Goal: Task Accomplishment & Management: Use online tool/utility

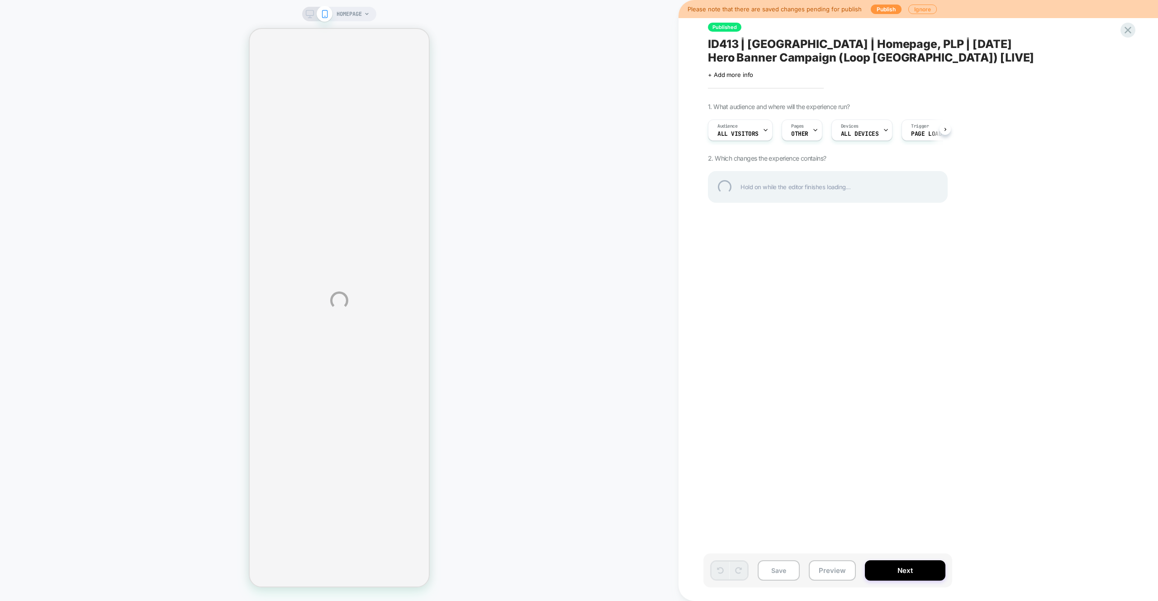
click at [1065, 116] on div "HOMEPAGE Please note that there are saved changes pending for publish Publish I…" at bounding box center [579, 300] width 1158 height 601
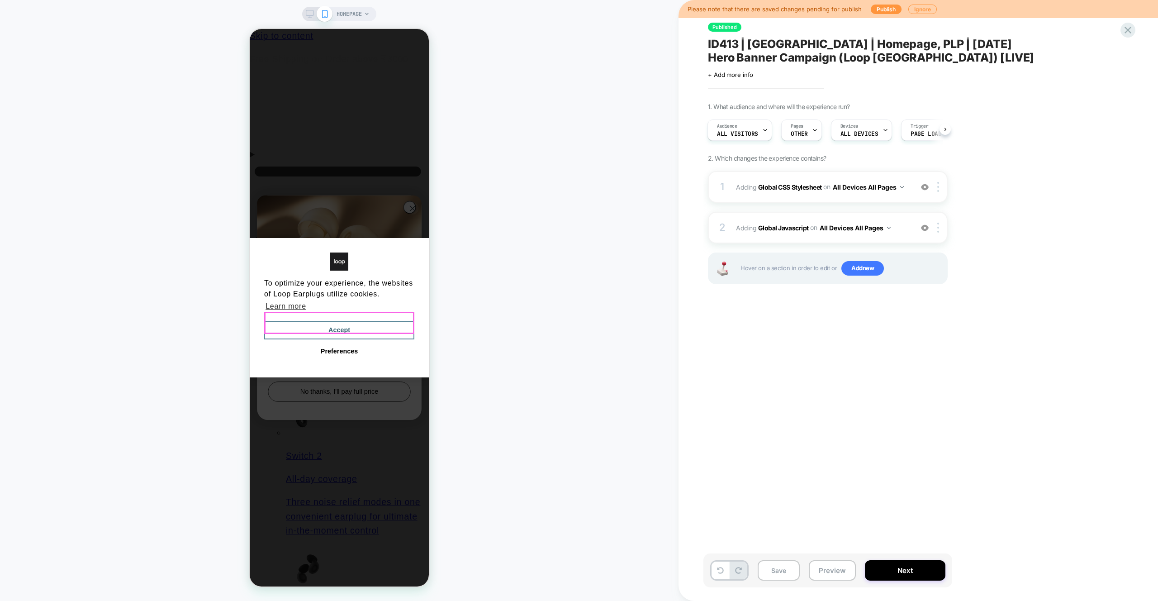
click at [379, 321] on button "Accept" at bounding box center [339, 330] width 150 height 19
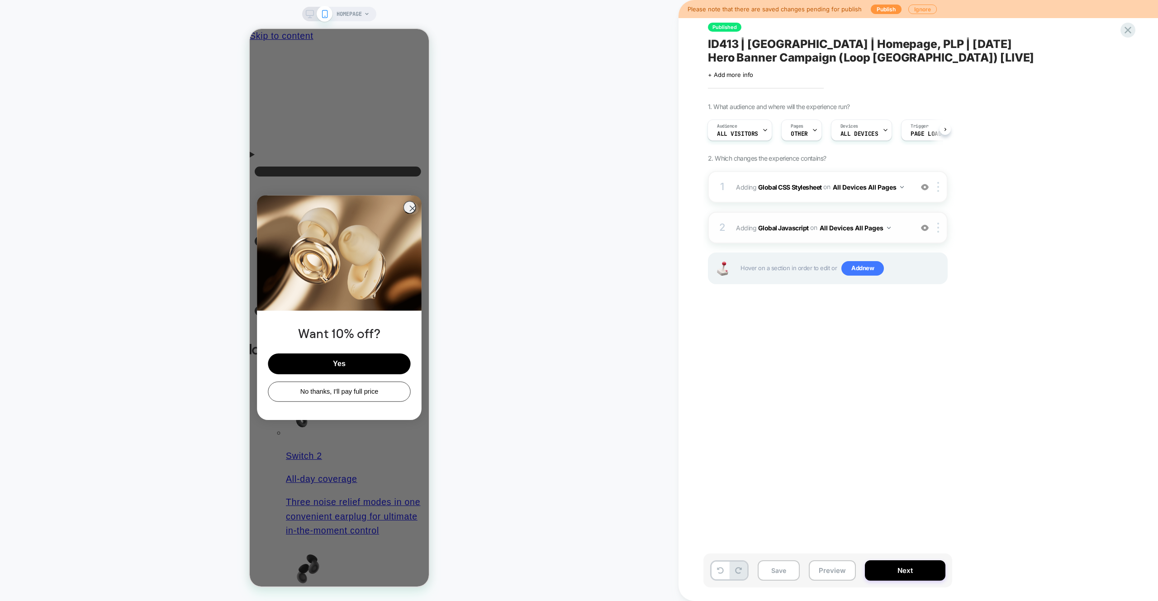
click at [756, 214] on div "2 Adding Global Javascript on All Devices All Pages Add Before Add After Target…" at bounding box center [828, 228] width 240 height 32
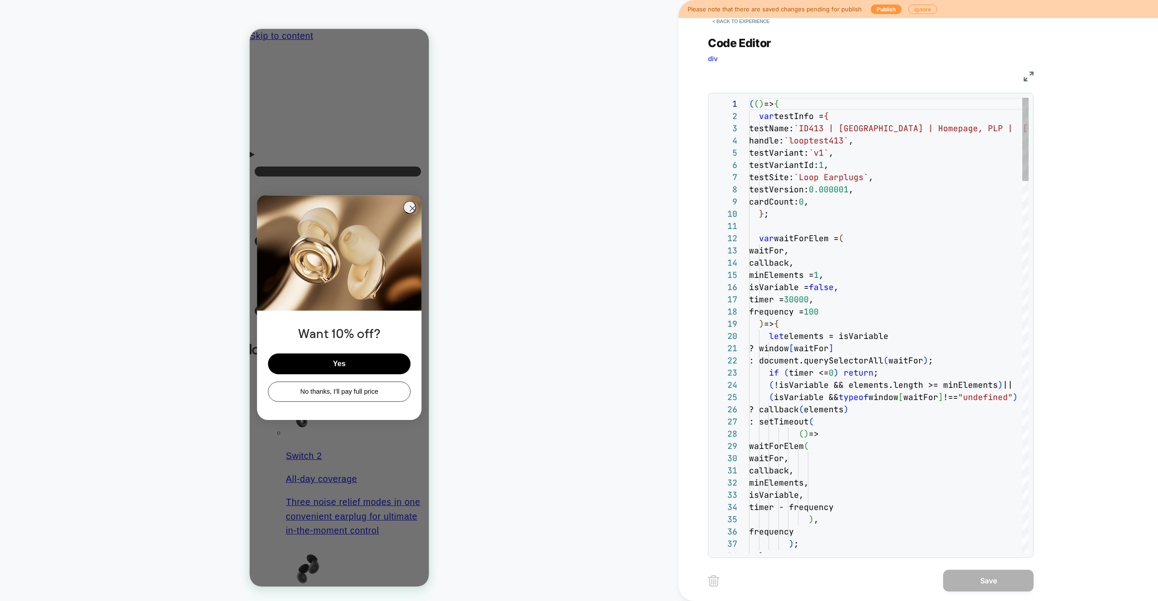
scroll to position [122, 0]
click at [1030, 75] on img at bounding box center [1029, 76] width 10 height 10
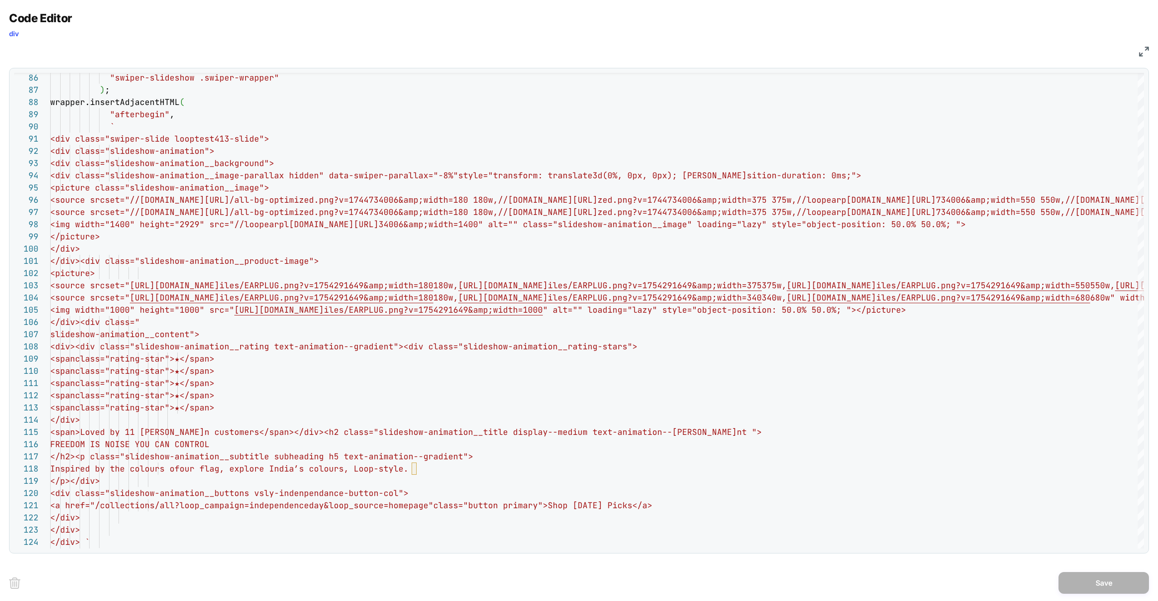
click at [1139, 57] on div "JS" at bounding box center [579, 50] width 1140 height 15
click at [1140, 54] on img at bounding box center [1144, 52] width 10 height 10
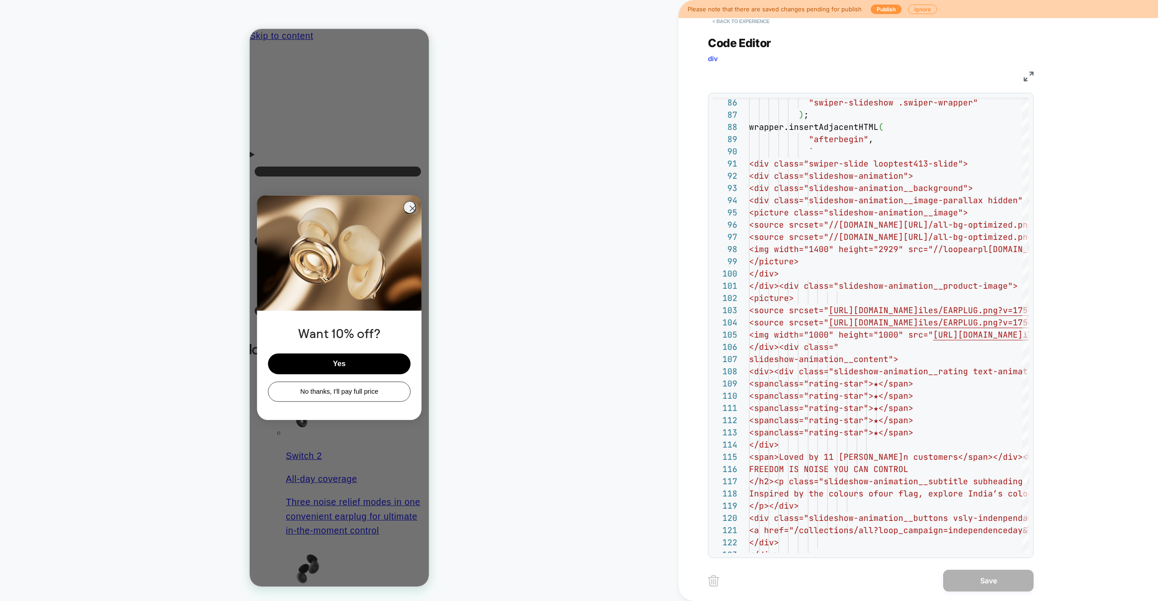
click at [729, 25] on button "< Back to experience" at bounding box center [741, 21] width 66 height 14
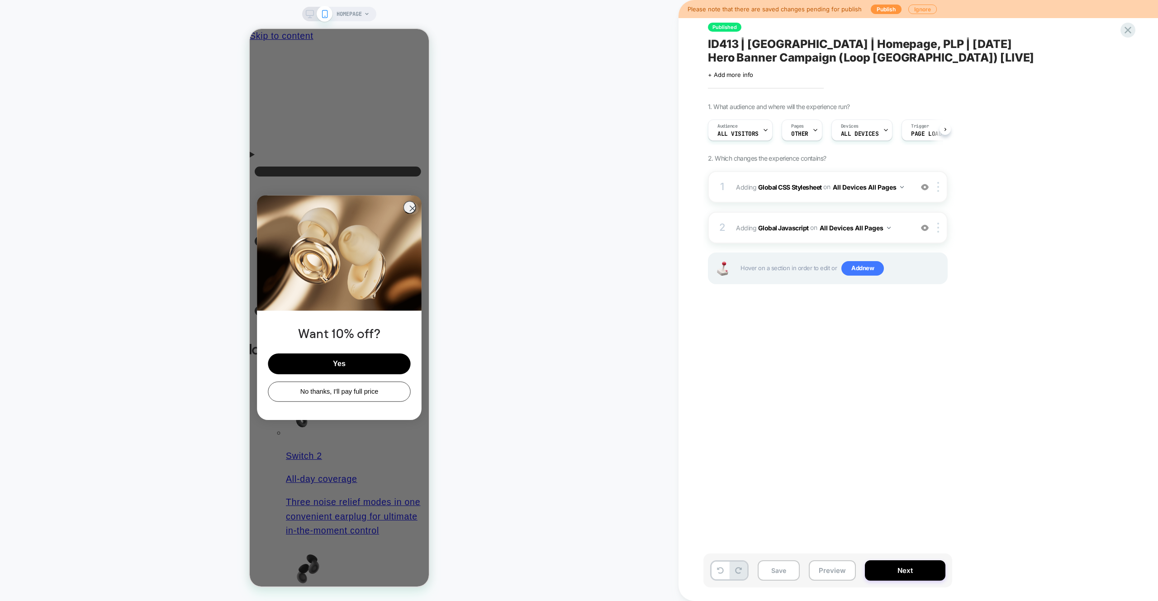
click at [577, 125] on div "HOMEPAGE" at bounding box center [339, 300] width 679 height 583
click at [822, 574] on button "Preview" at bounding box center [832, 570] width 47 height 20
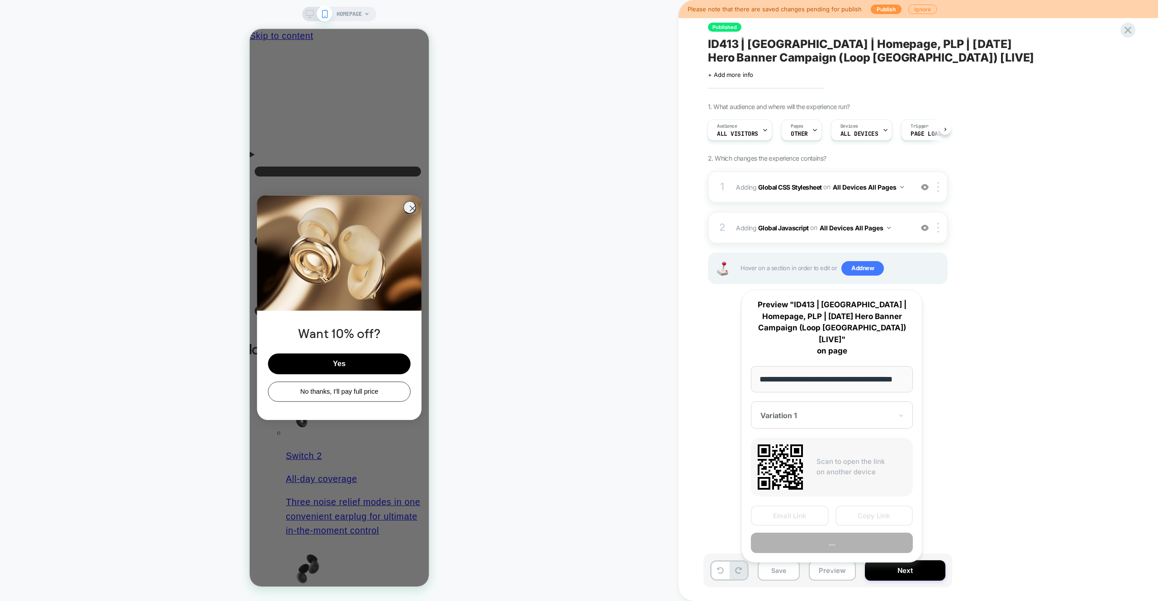
scroll to position [0, 13]
click at [826, 369] on input "**********" at bounding box center [832, 379] width 162 height 27
click at [1000, 355] on div "Published ID413 | [GEOGRAPHIC_DATA] | Homepage, PLP | [DATE] Hero Banner Campai…" at bounding box center [872, 300] width 339 height 583
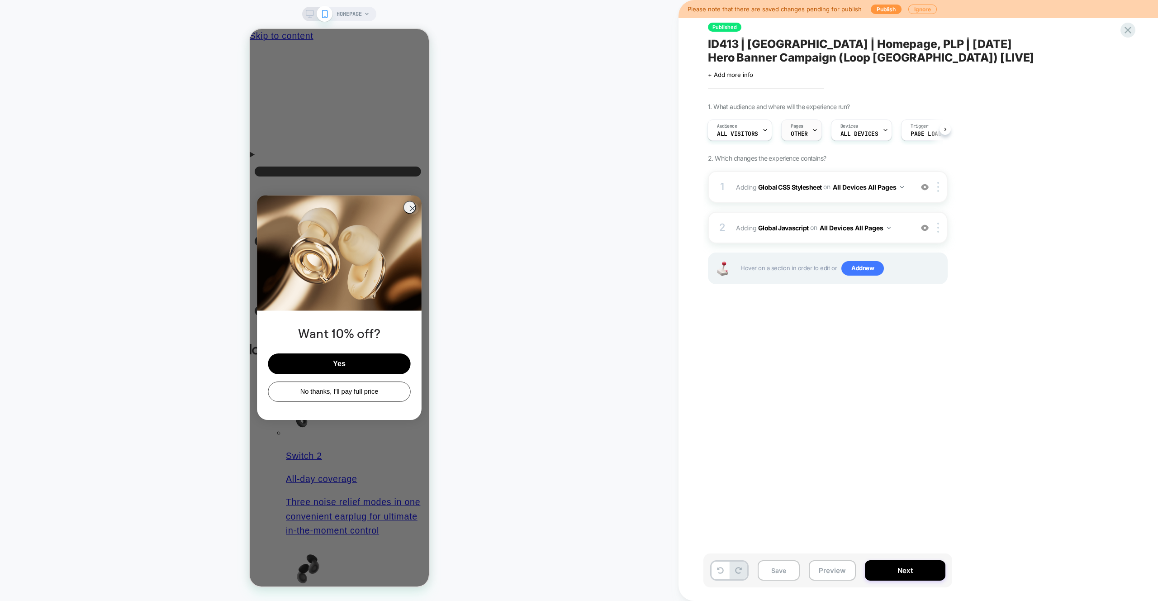
click at [809, 126] on div "Pages OTHER" at bounding box center [799, 130] width 35 height 20
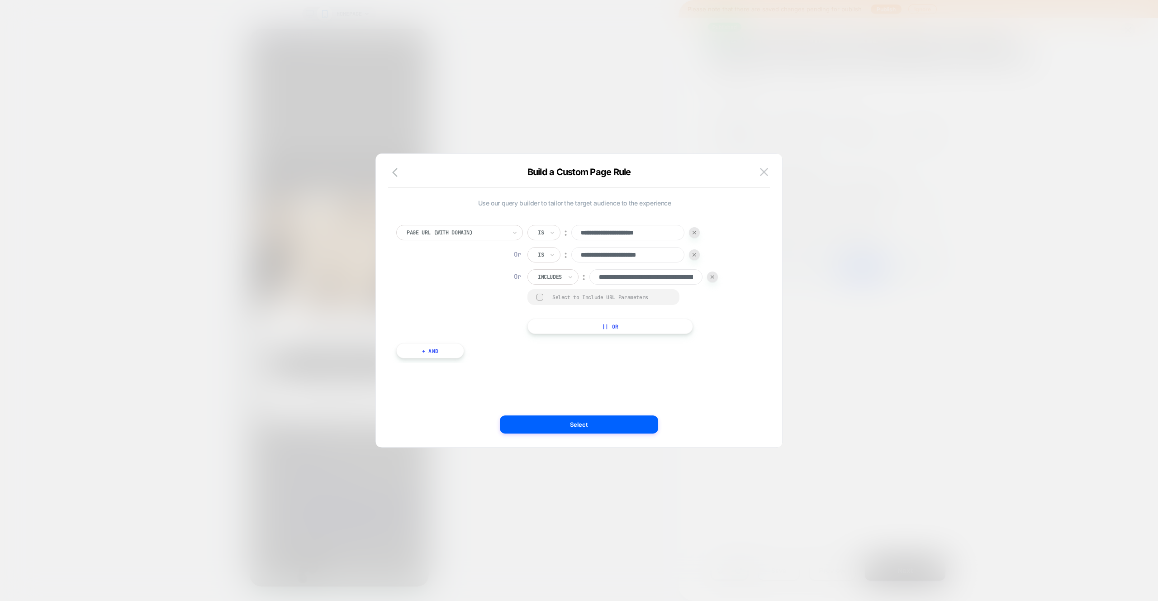
click at [729, 391] on div "**********" at bounding box center [574, 300] width 379 height 257
drag, startPoint x: 672, startPoint y: 253, endPoint x: 579, endPoint y: 252, distance: 92.7
click at [579, 252] on input "**********" at bounding box center [627, 254] width 113 height 15
click at [770, 170] on div "**********" at bounding box center [579, 305] width 406 height 284
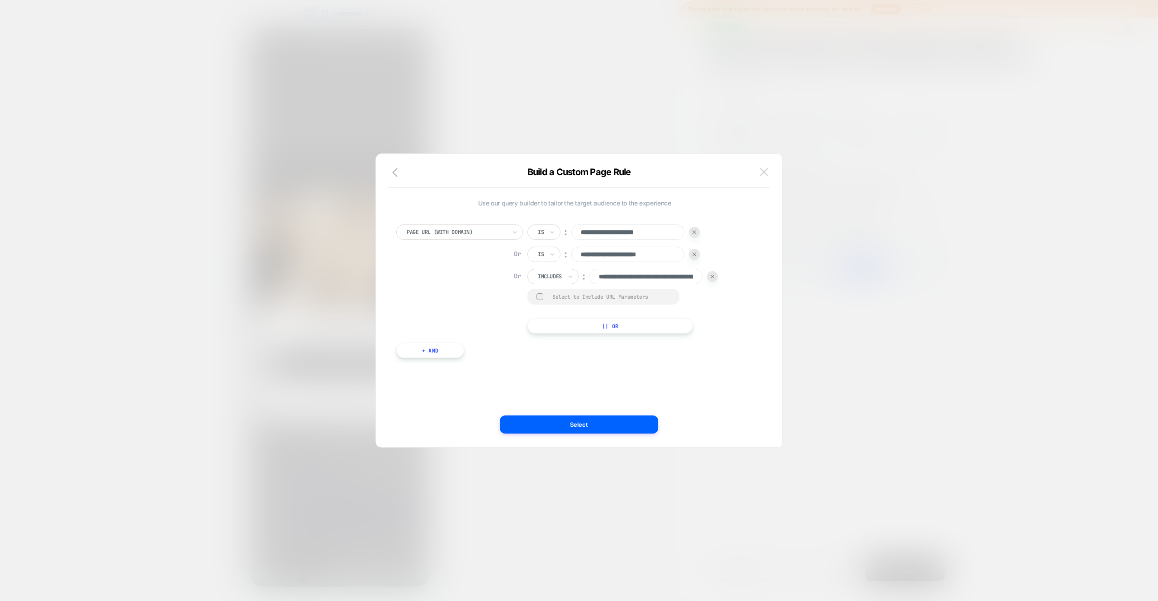
click at [767, 171] on img at bounding box center [764, 172] width 8 height 8
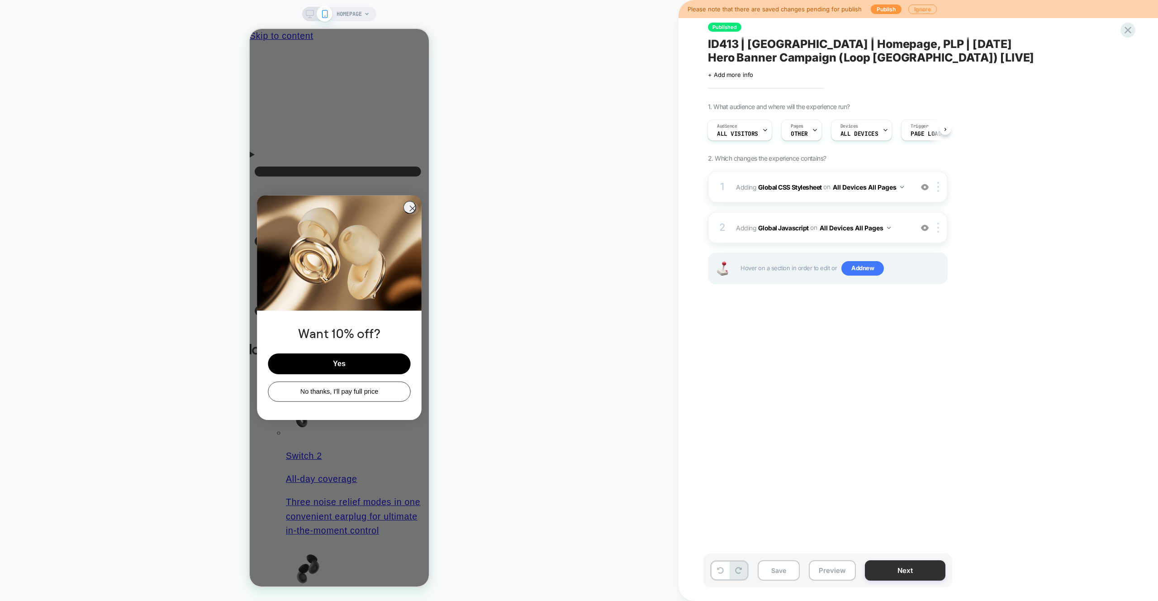
click at [886, 567] on button "Next" at bounding box center [905, 570] width 81 height 20
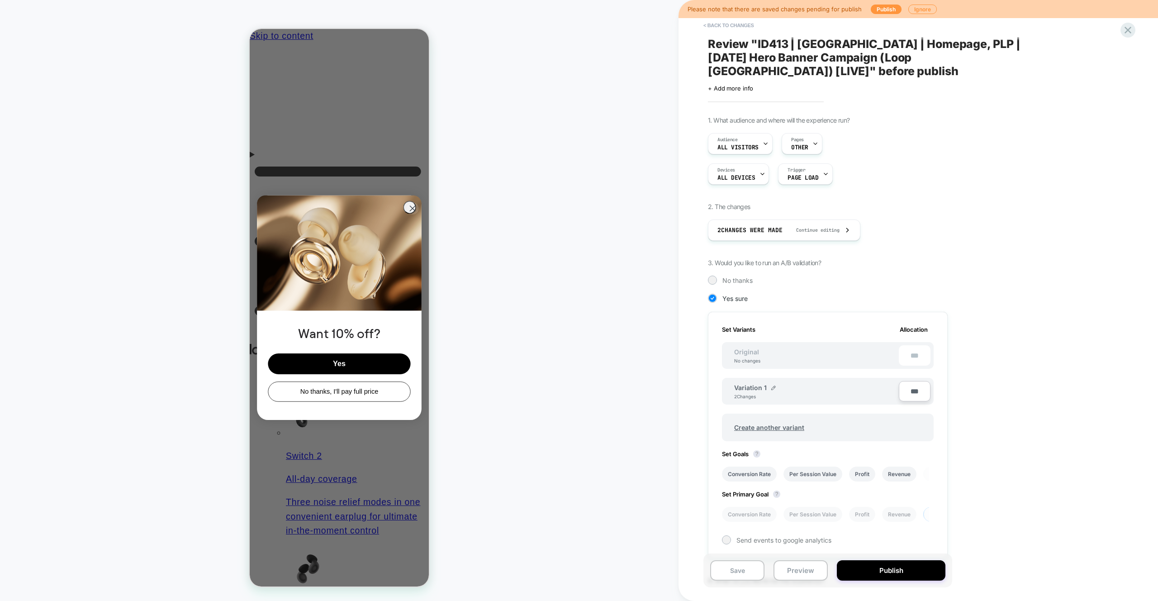
scroll to position [0, 1]
click at [745, 28] on button "< Back to changes" at bounding box center [729, 25] width 60 height 14
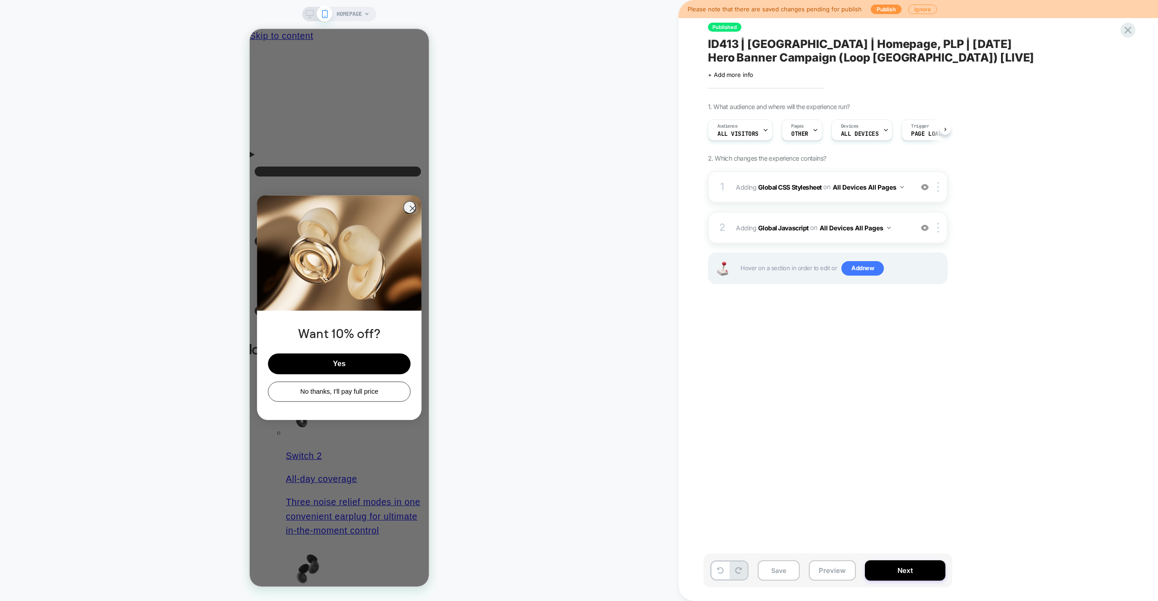
scroll to position [0, 0]
click at [654, 83] on div "HOMEPAGE" at bounding box center [339, 300] width 679 height 583
click at [1125, 34] on icon at bounding box center [1128, 30] width 12 height 12
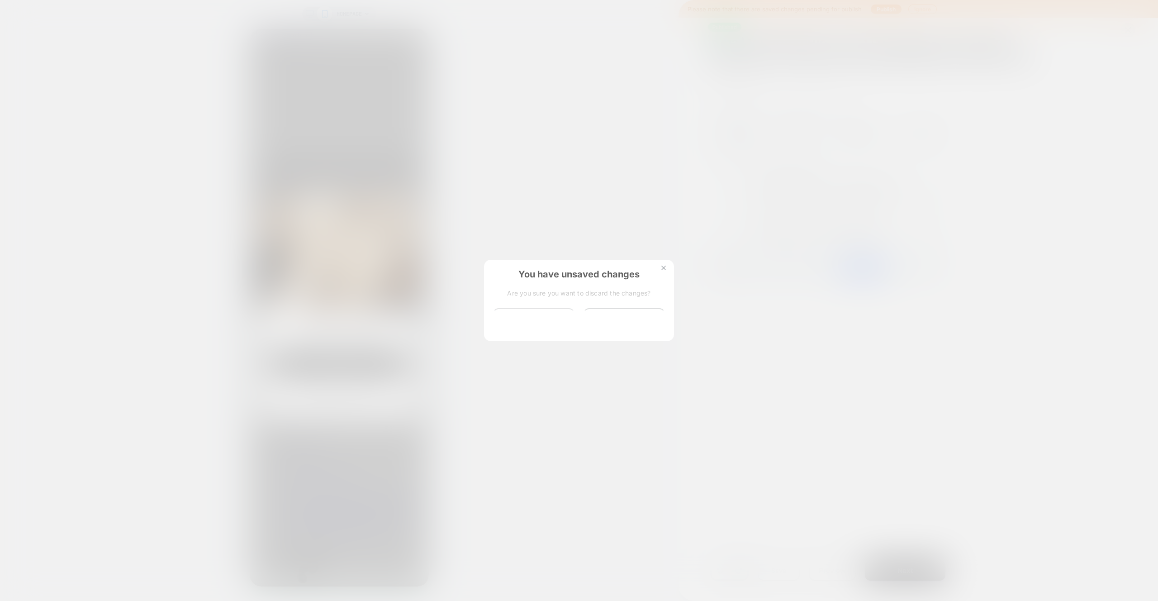
click at [552, 315] on button "Discard Changes" at bounding box center [533, 322] width 81 height 28
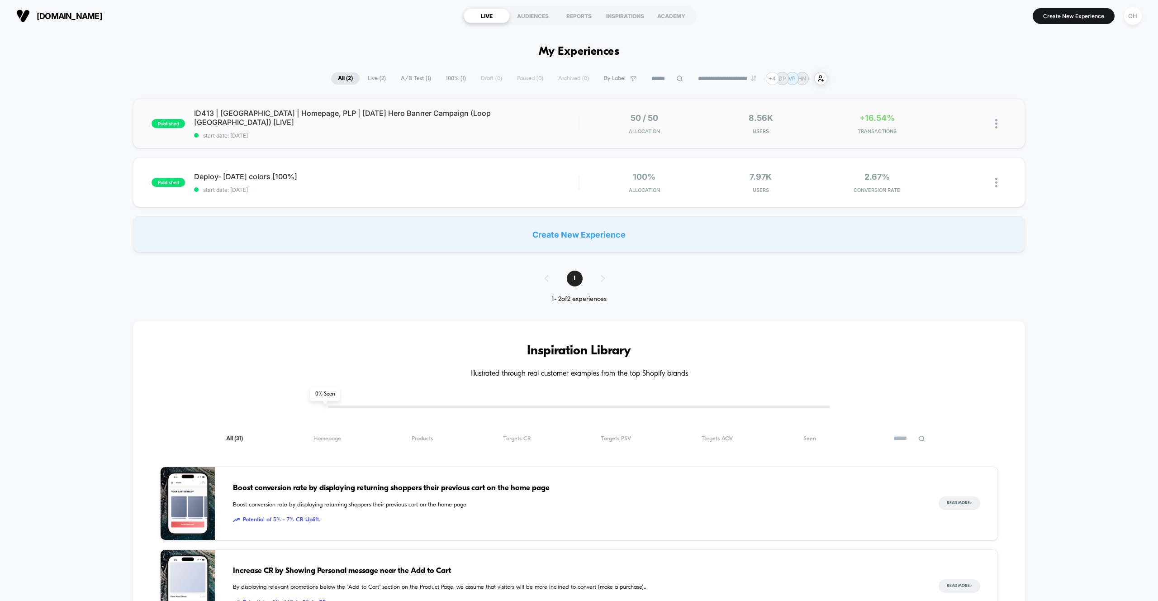
click at [531, 136] on div "published ID413 | [GEOGRAPHIC_DATA] | Homepage, PLP | [DATE] Hero Banner Campai…" at bounding box center [579, 124] width 892 height 50
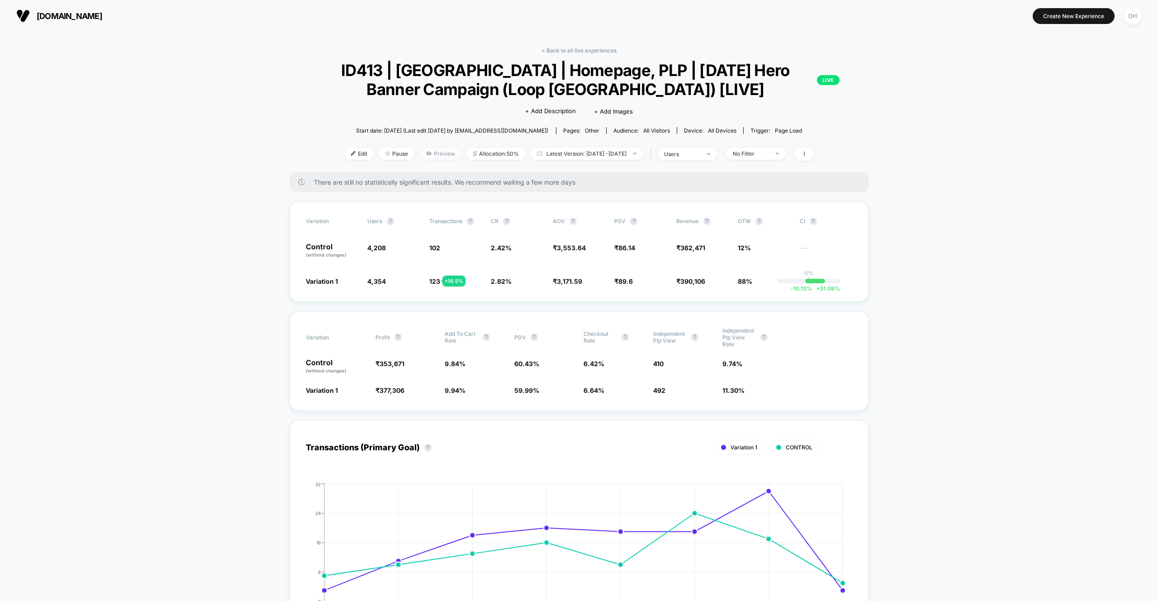
click at [425, 152] on span "Preview" at bounding box center [440, 153] width 43 height 12
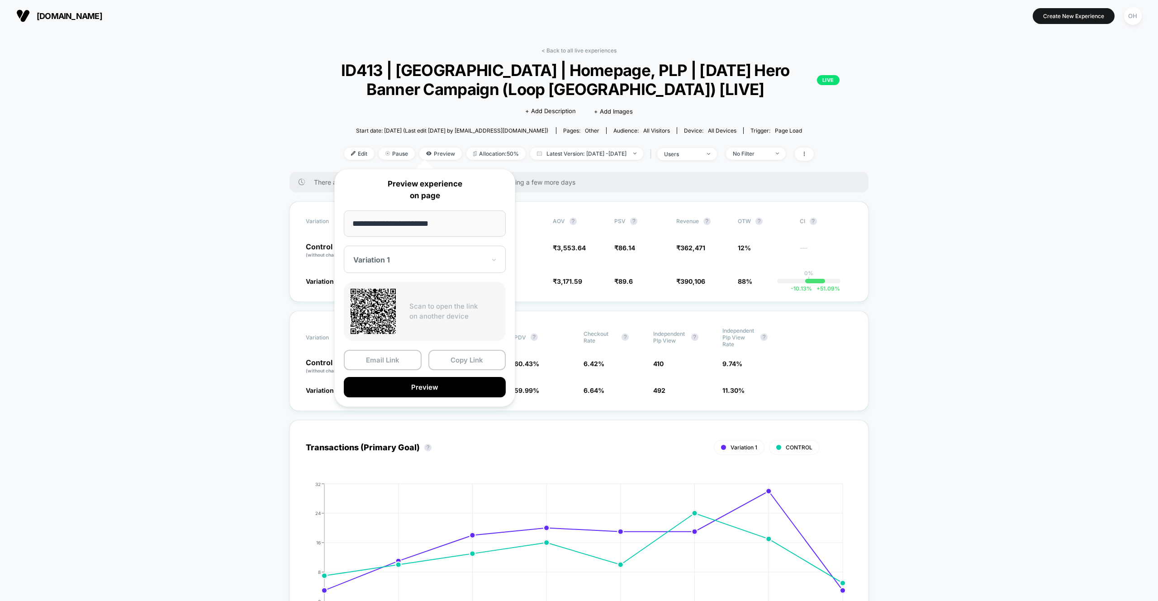
click at [438, 231] on input "**********" at bounding box center [425, 223] width 162 height 26
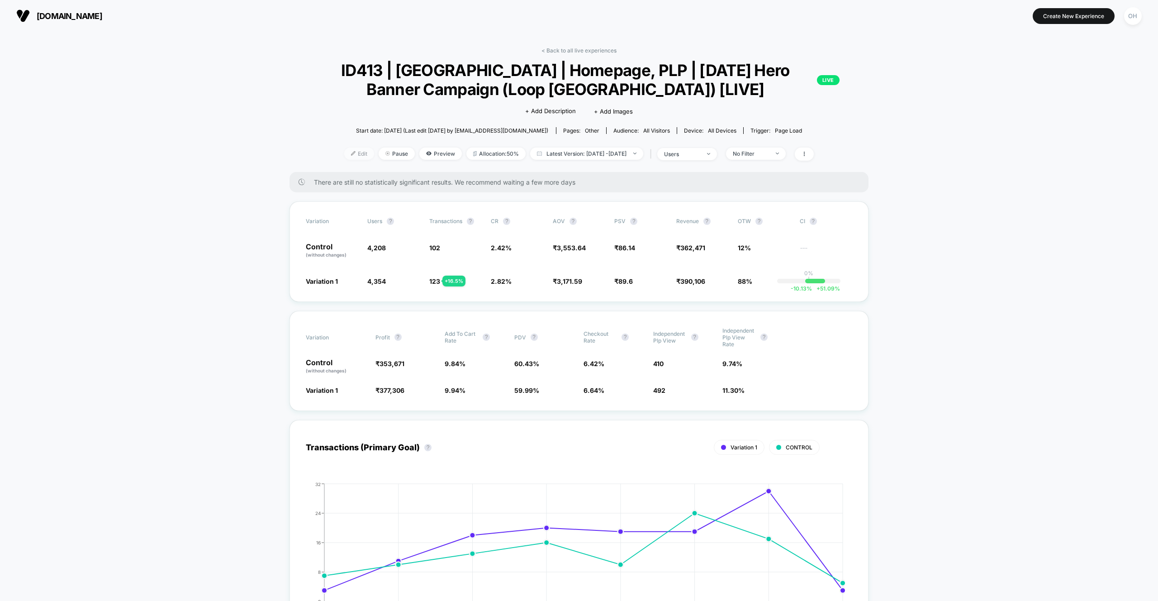
click at [344, 154] on span "Edit" at bounding box center [359, 153] width 30 height 12
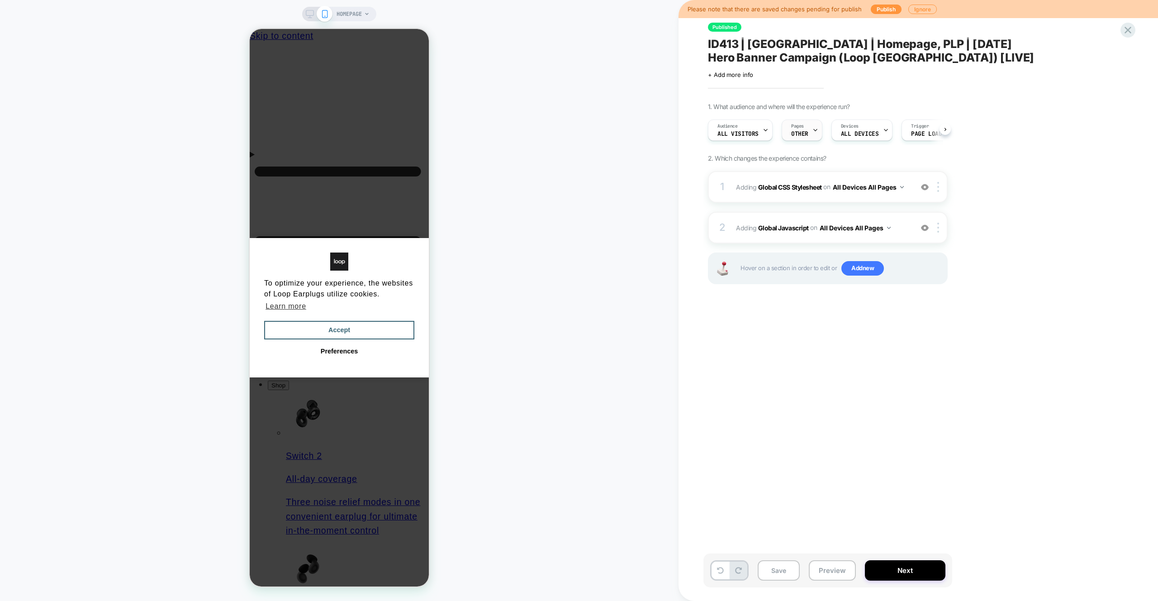
scroll to position [0, 0]
click at [812, 133] on div at bounding box center [815, 130] width 6 height 20
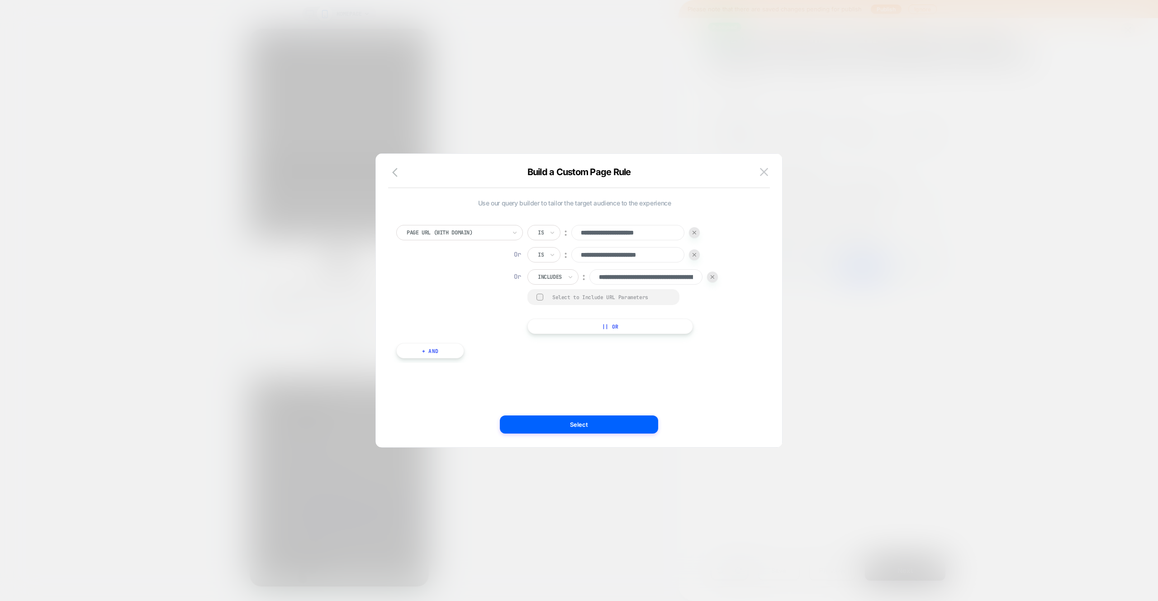
scroll to position [0, 81]
click at [619, 276] on input "**********" at bounding box center [645, 276] width 113 height 15
drag, startPoint x: 759, startPoint y: 171, endPoint x: 764, endPoint y: 172, distance: 5.0
click at [759, 171] on button at bounding box center [764, 172] width 14 height 14
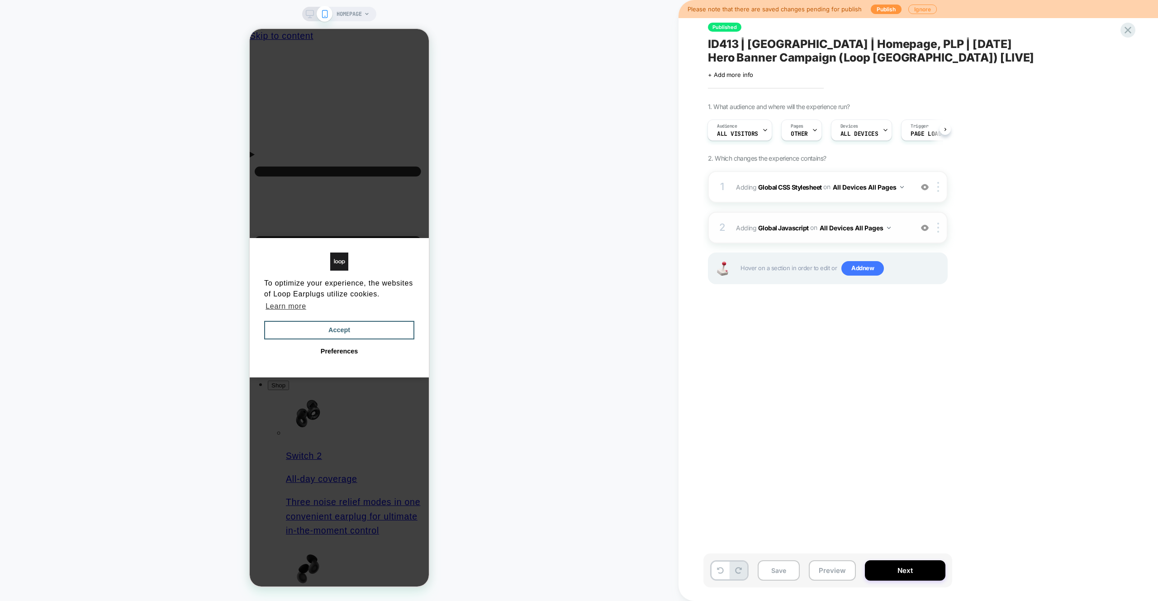
click at [898, 217] on div "2 Adding Global Javascript on All Devices All Pages Add Before Add After Target…" at bounding box center [828, 228] width 240 height 32
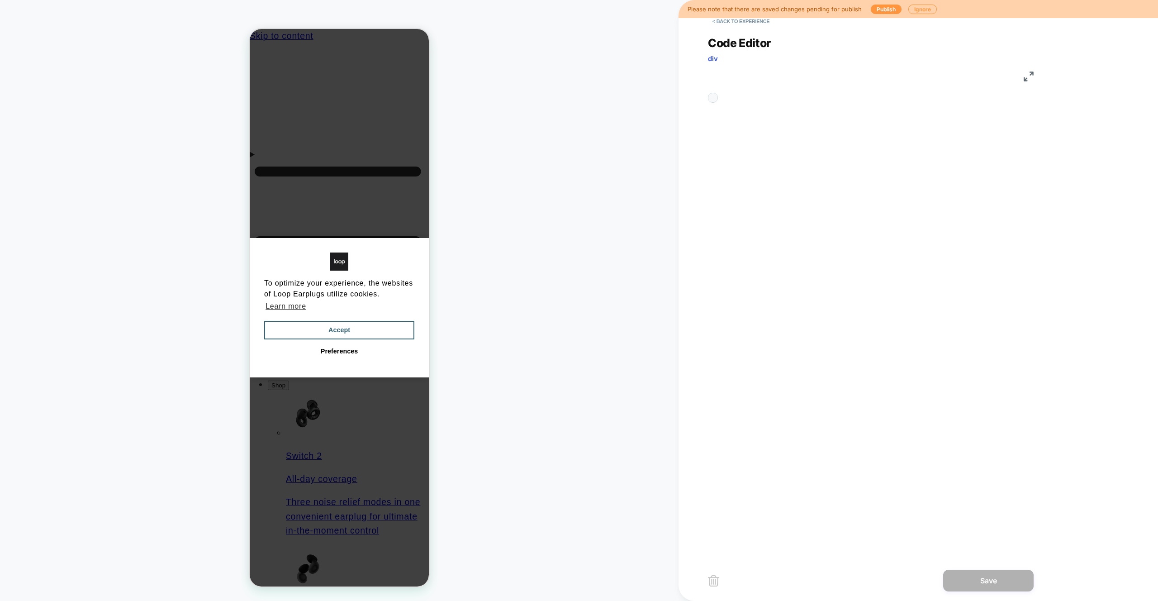
scroll to position [122, 0]
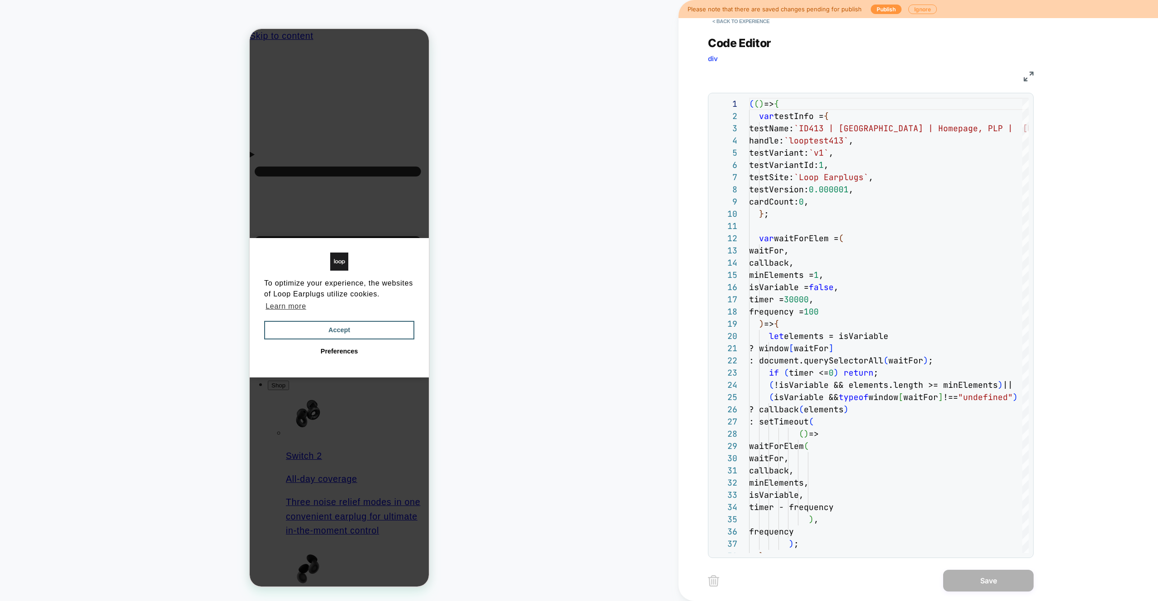
click at [1036, 76] on div "< Back to experience Code Editor div JS 38 36 37 33 34 35 31 32 28 29 30 26 27 …" at bounding box center [877, 300] width 339 height 601
click at [1027, 75] on img at bounding box center [1029, 76] width 10 height 10
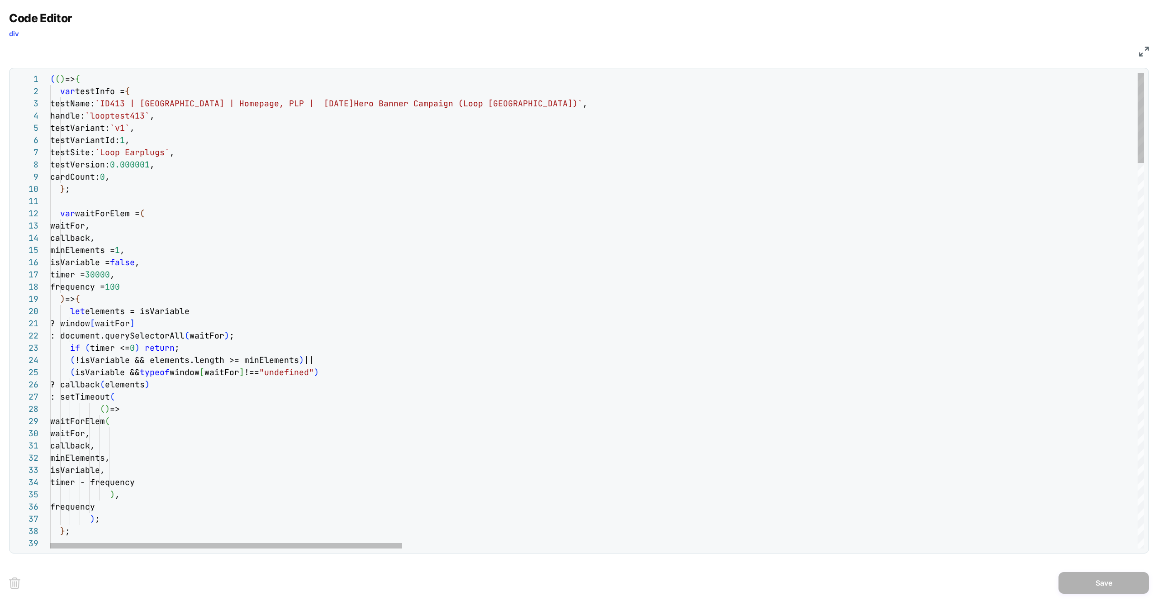
type textarea "**********"
click at [1138, 57] on div "JS" at bounding box center [579, 50] width 1140 height 15
drag, startPoint x: 1143, startPoint y: 53, endPoint x: 1098, endPoint y: 49, distance: 44.5
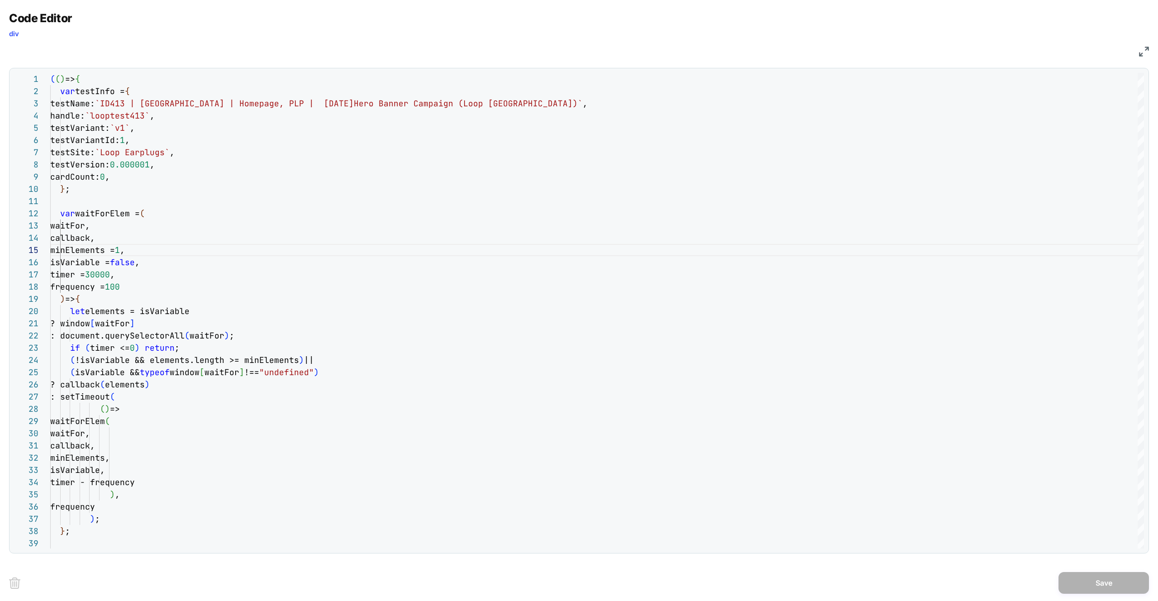
click at [1143, 53] on img at bounding box center [1144, 52] width 10 height 10
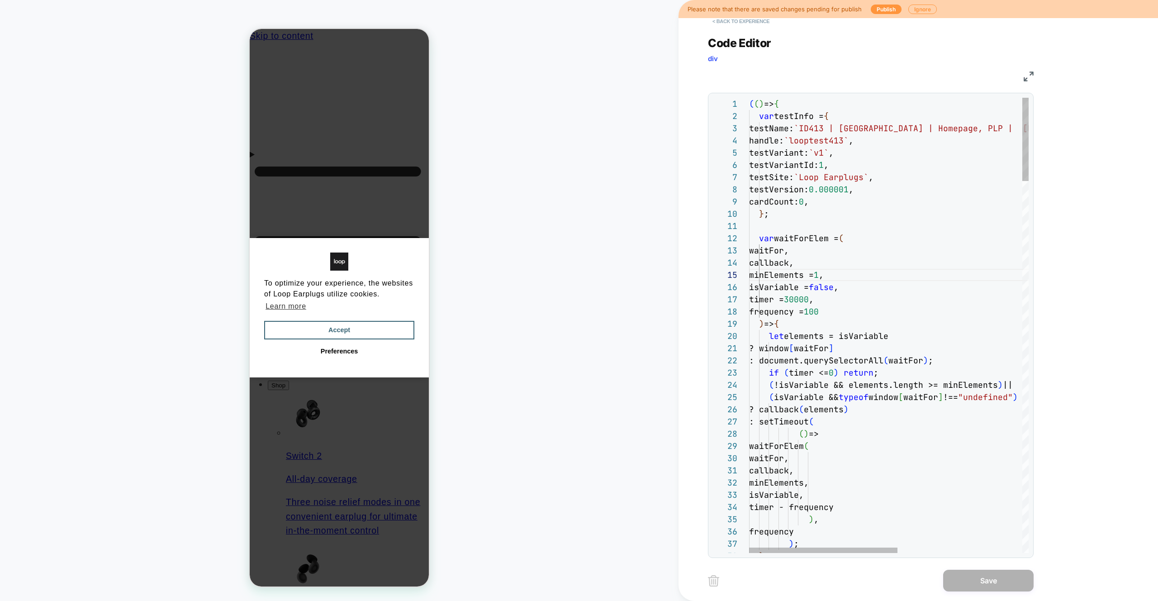
click at [765, 21] on button "< Back to experience" at bounding box center [741, 21] width 66 height 14
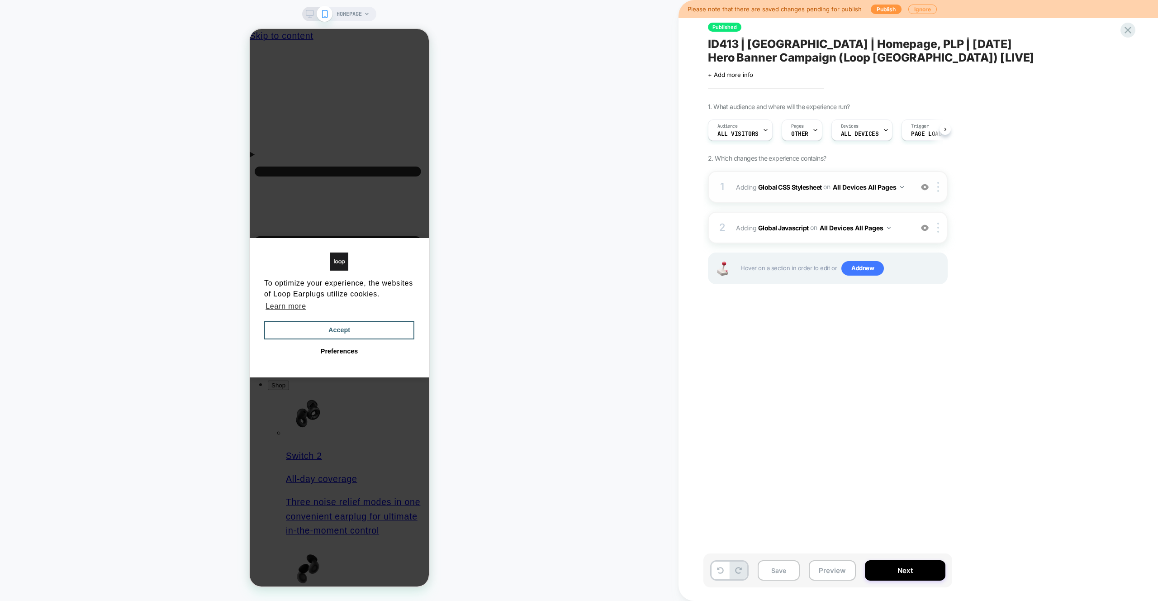
scroll to position [0, 0]
click at [818, 133] on div "Pages OTHER" at bounding box center [801, 129] width 41 height 21
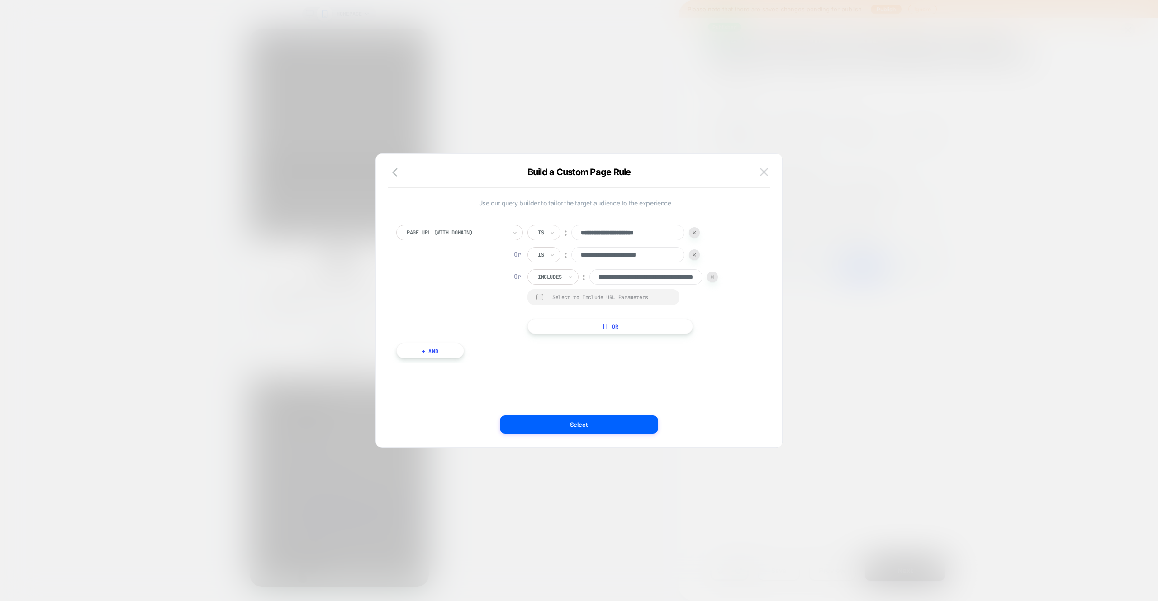
scroll to position [0, 0]
click at [769, 171] on button at bounding box center [764, 172] width 14 height 14
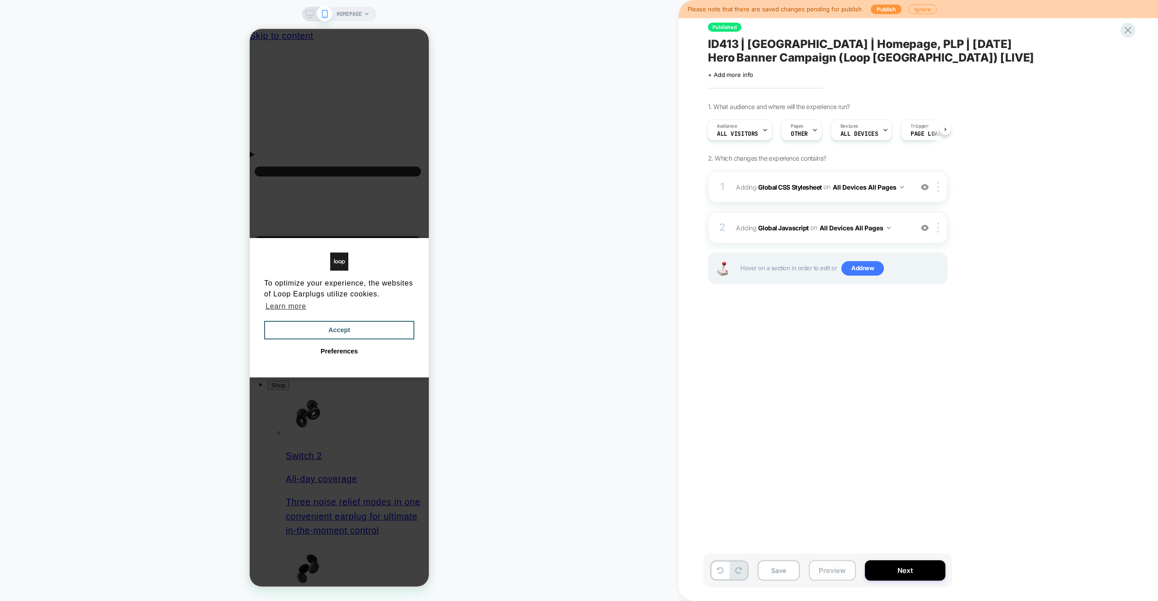
click at [835, 562] on button "Preview" at bounding box center [832, 570] width 47 height 20
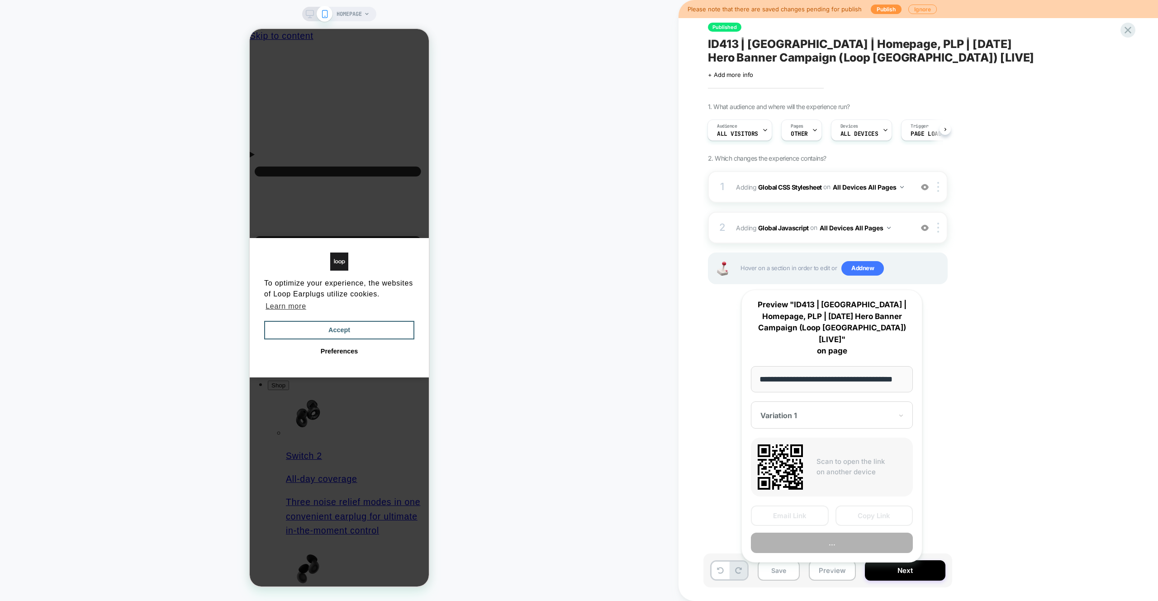
scroll to position [0, 13]
click at [894, 506] on button "Copy Link" at bounding box center [875, 516] width 78 height 20
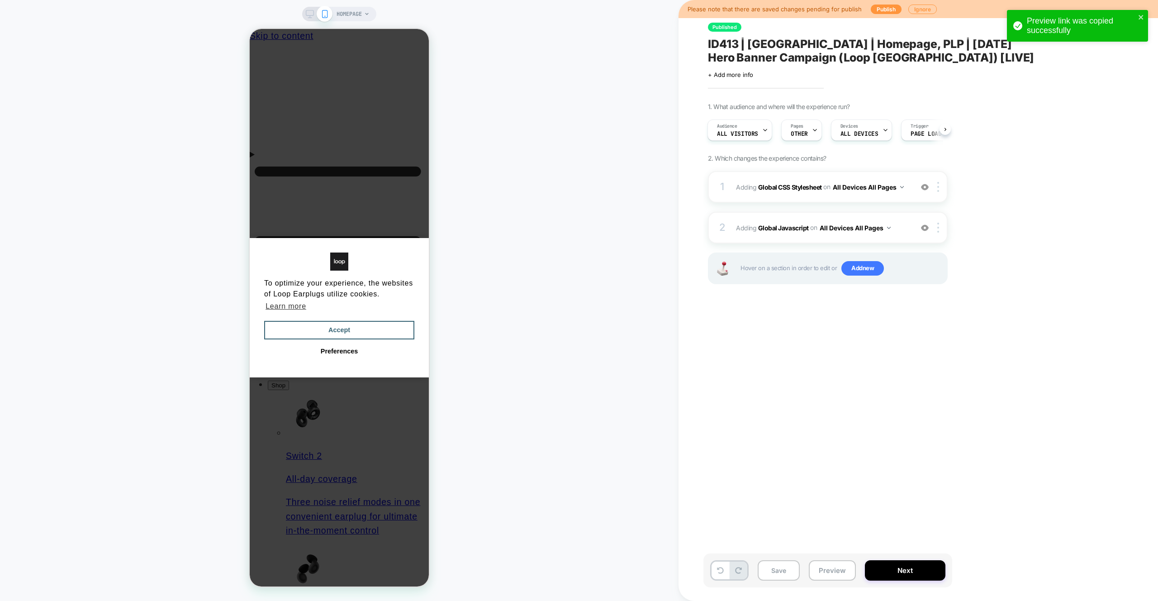
drag, startPoint x: 877, startPoint y: 444, endPoint x: 859, endPoint y: 566, distance: 123.9
click at [877, 444] on div "Published ID413 | [GEOGRAPHIC_DATA] | Homepage, PLP | [DATE] Hero Banner Campai…" at bounding box center [872, 300] width 339 height 583
click at [840, 574] on button "Preview" at bounding box center [832, 570] width 47 height 20
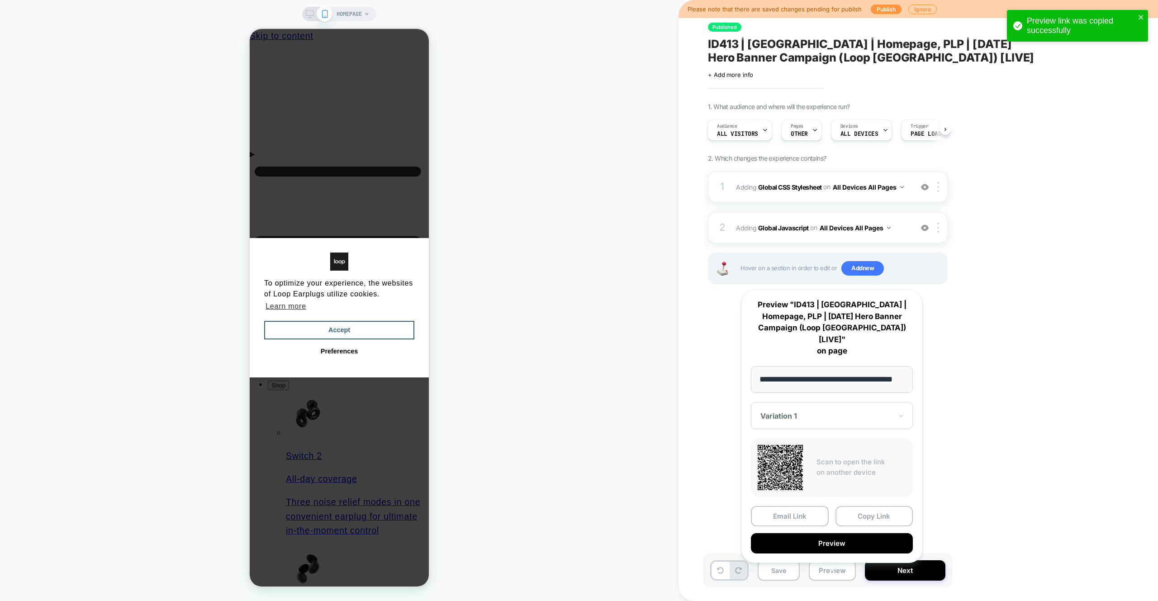
drag, startPoint x: 830, startPoint y: 370, endPoint x: 732, endPoint y: 366, distance: 97.8
click at [732, 366] on div "**********" at bounding box center [831, 425] width 199 height 291
click at [666, 249] on div "HOMEPAGE" at bounding box center [339, 300] width 679 height 583
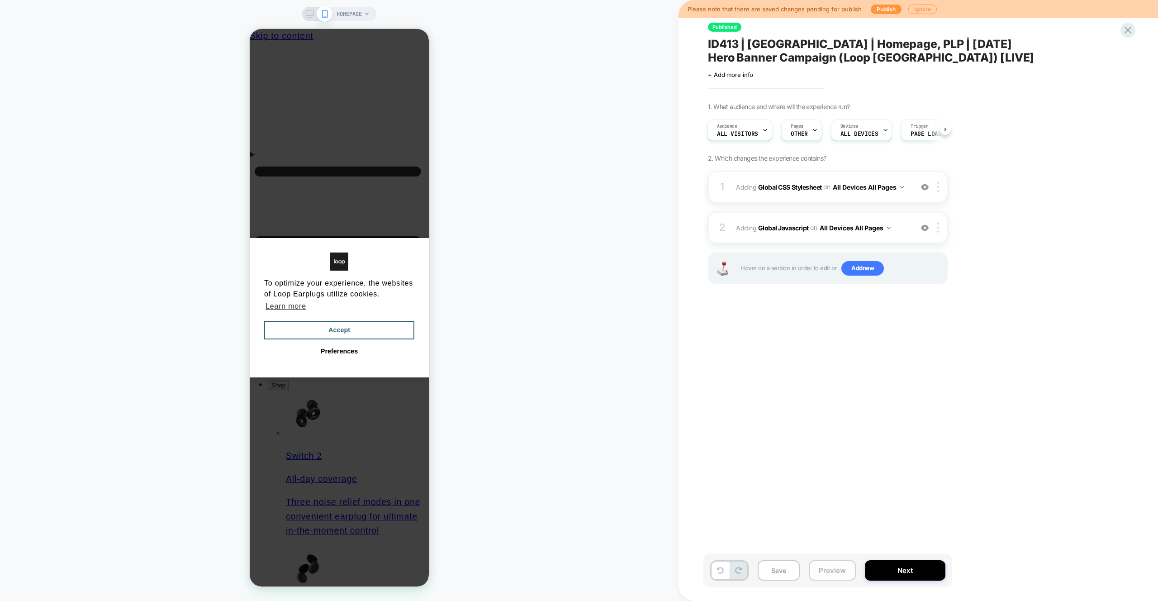
click at [843, 562] on button "Preview" at bounding box center [832, 570] width 47 height 20
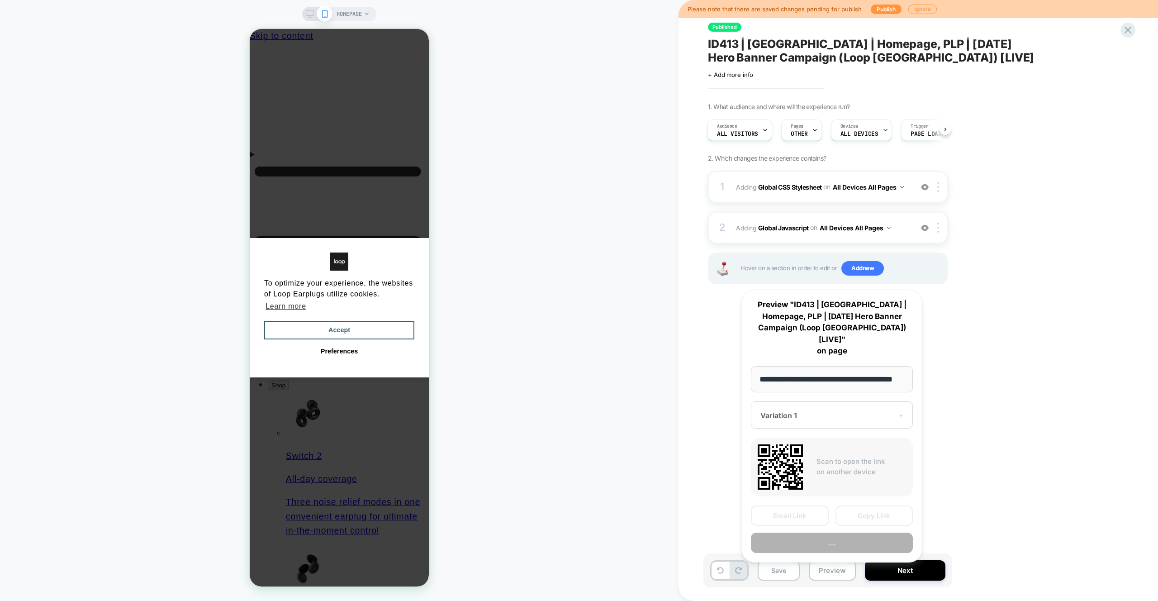
scroll to position [0, 13]
click at [894, 199] on div "1 Adding Global CSS Stylesheet on All Devices All Pages Add Before Add After Ta…" at bounding box center [828, 187] width 240 height 32
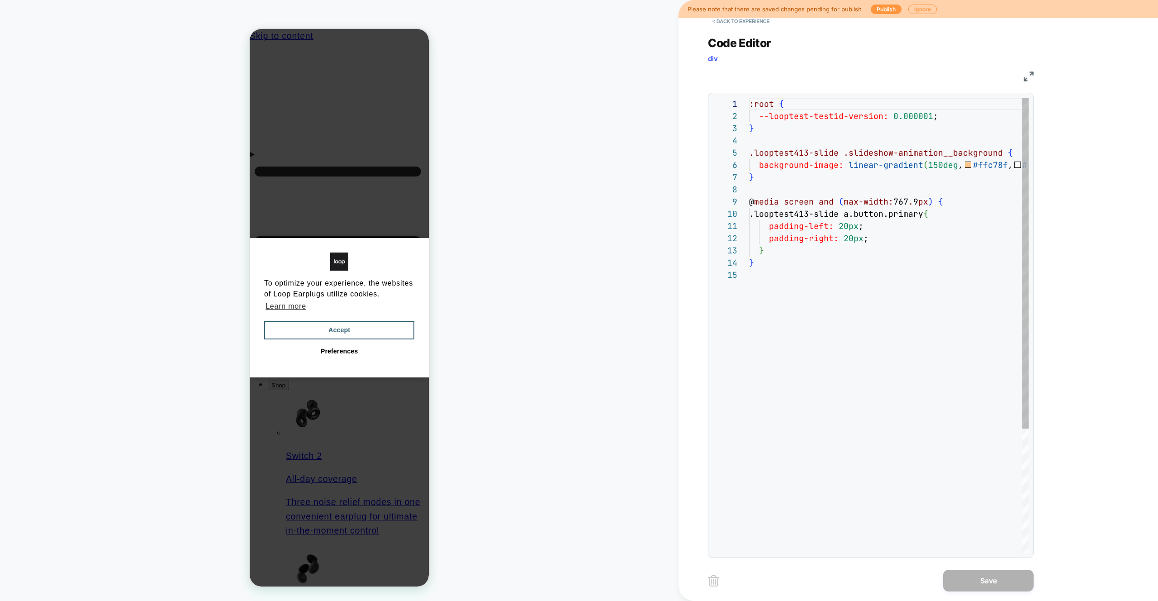
scroll to position [122, 0]
click at [735, 29] on div "**********" at bounding box center [871, 291] width 326 height 533
click at [734, 25] on button "< Back to experience" at bounding box center [741, 21] width 66 height 14
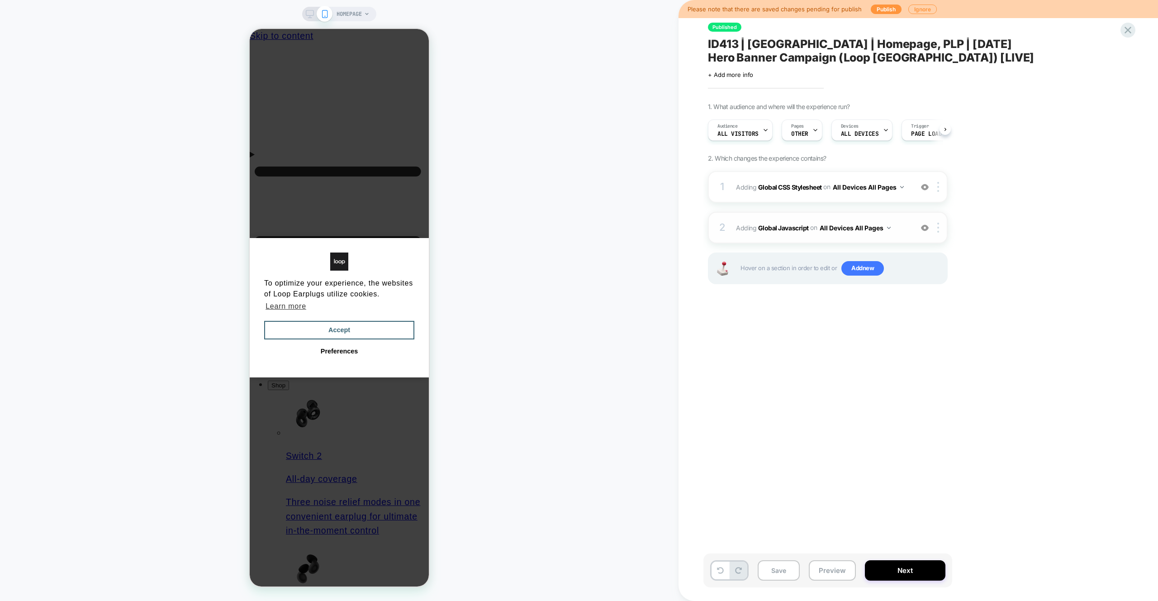
scroll to position [0, 0]
click at [877, 215] on div "2 Adding Global Javascript on All Devices All Pages Add Before Add After Target…" at bounding box center [828, 228] width 240 height 32
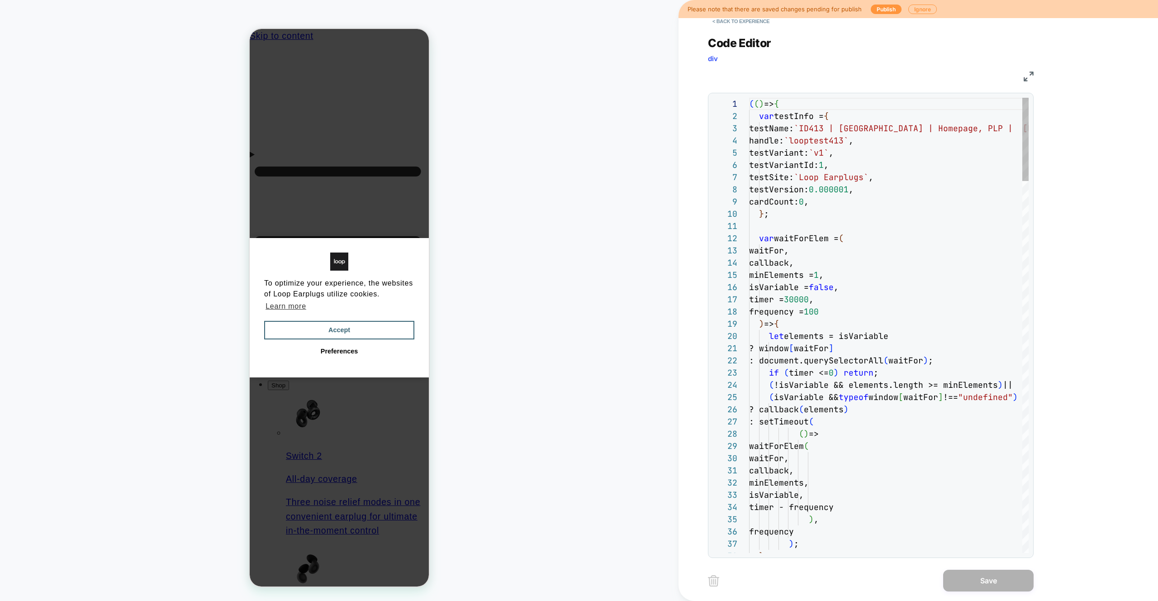
scroll to position [122, 0]
type textarea "**********"
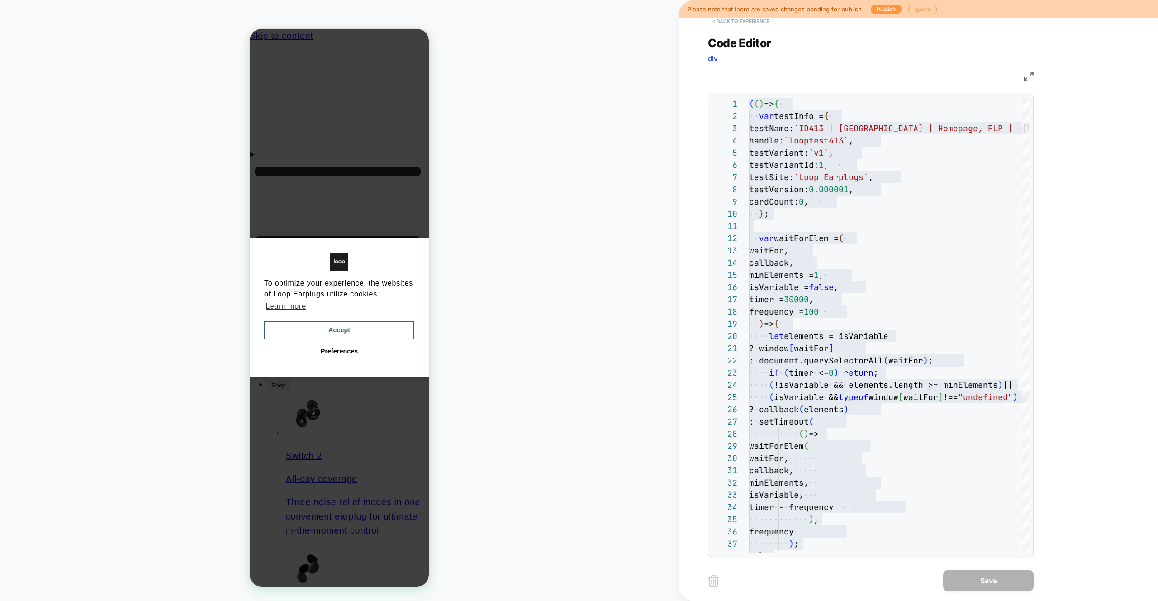
click at [750, 24] on button "< Back to experience" at bounding box center [741, 21] width 66 height 14
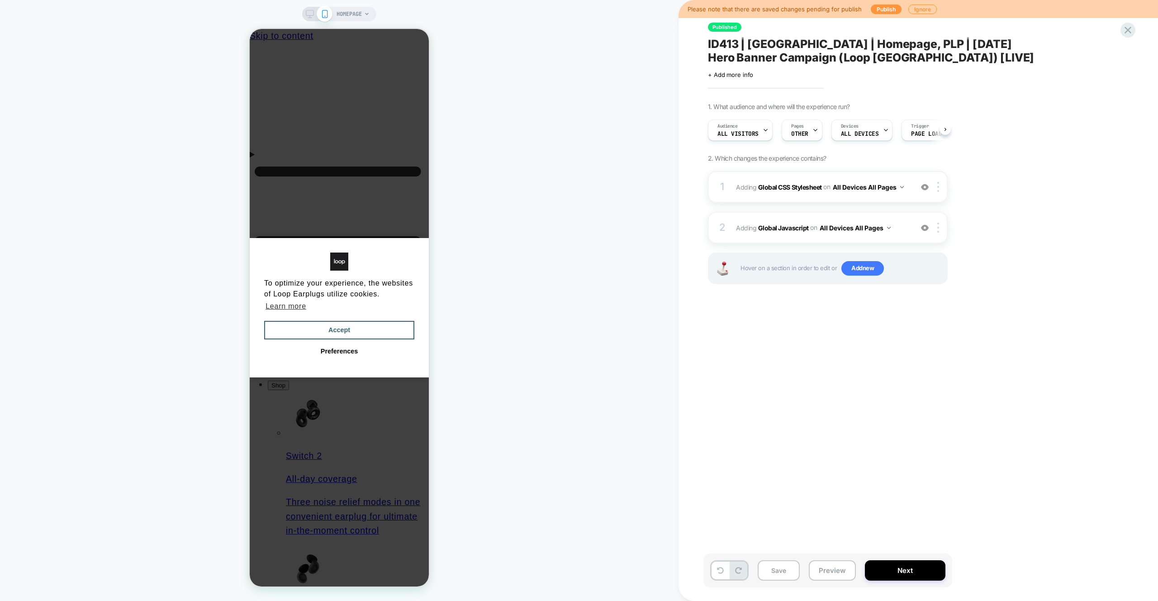
scroll to position [0, 0]
click at [819, 567] on button "Preview" at bounding box center [832, 570] width 47 height 20
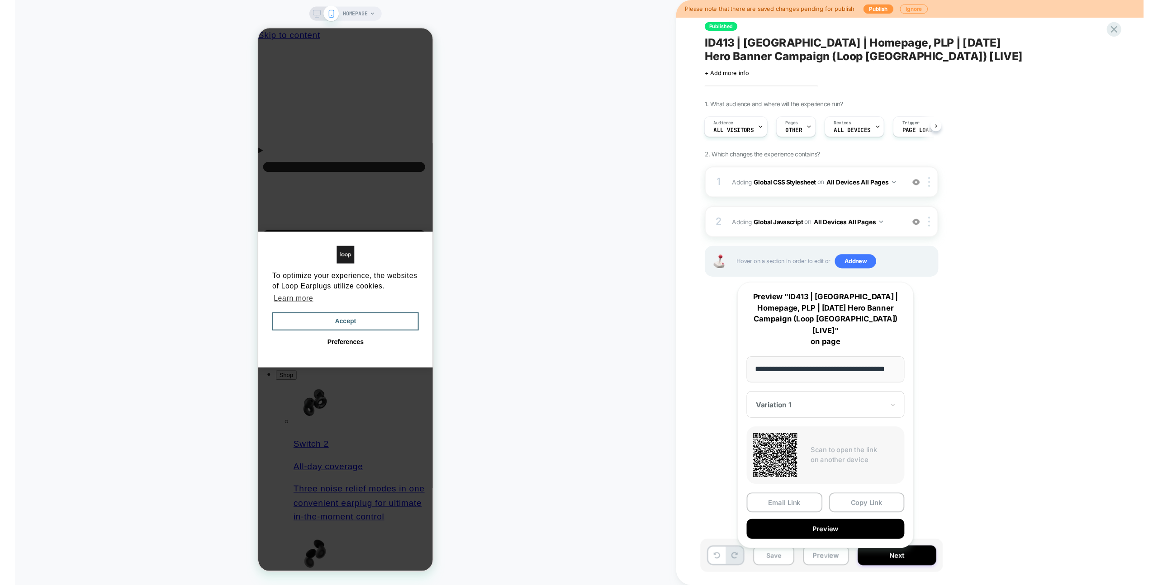
scroll to position [0, 0]
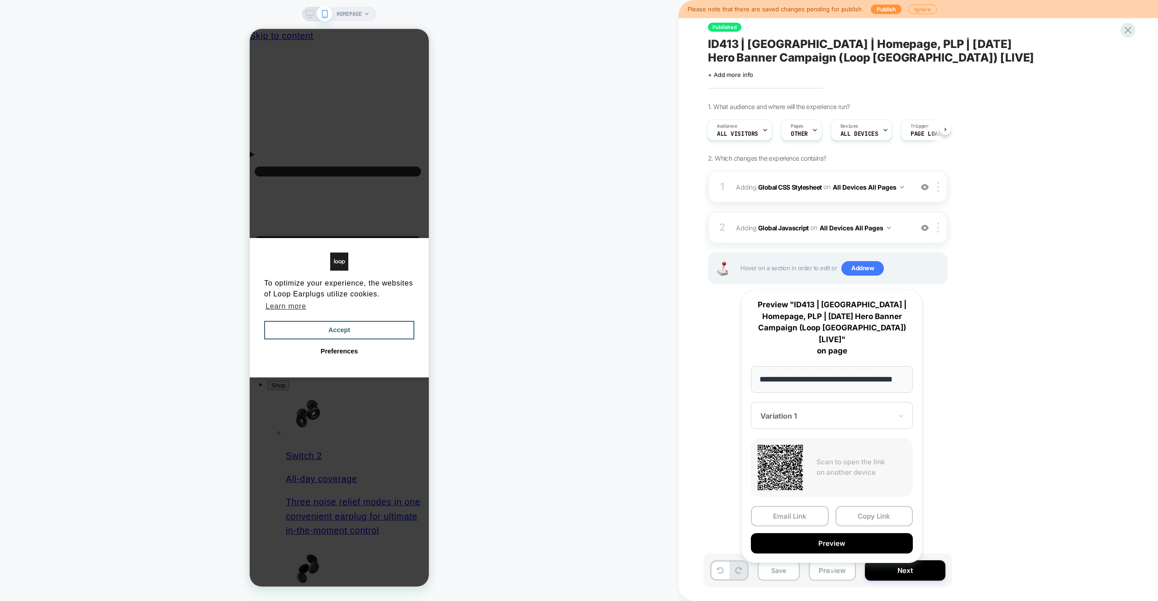
click at [856, 506] on button "Copy Link" at bounding box center [875, 516] width 78 height 20
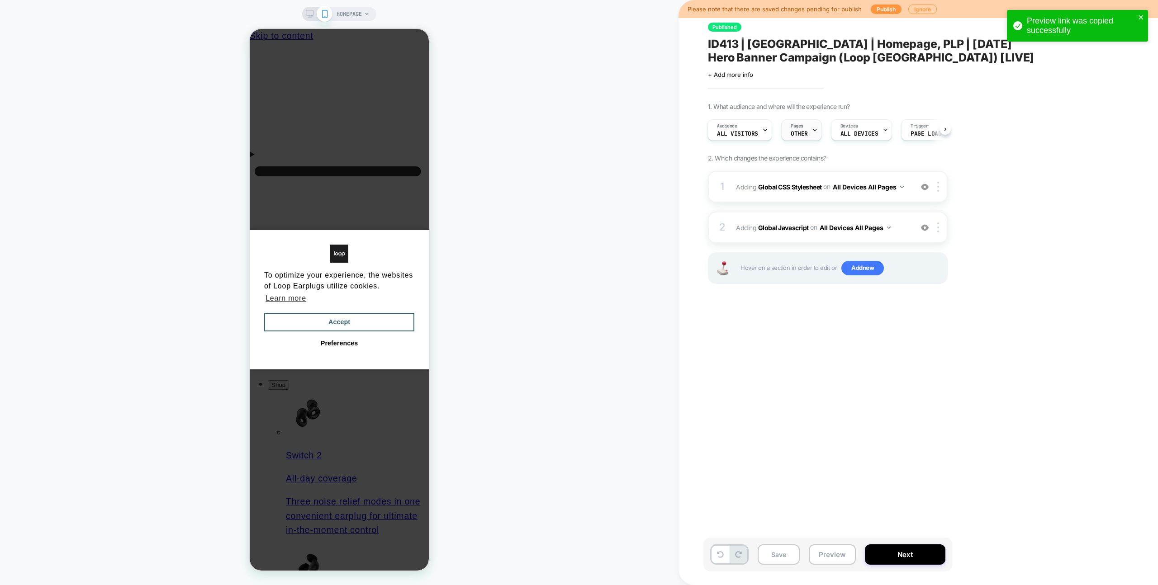
click at [807, 133] on div "Pages OTHER" at bounding box center [799, 130] width 35 height 20
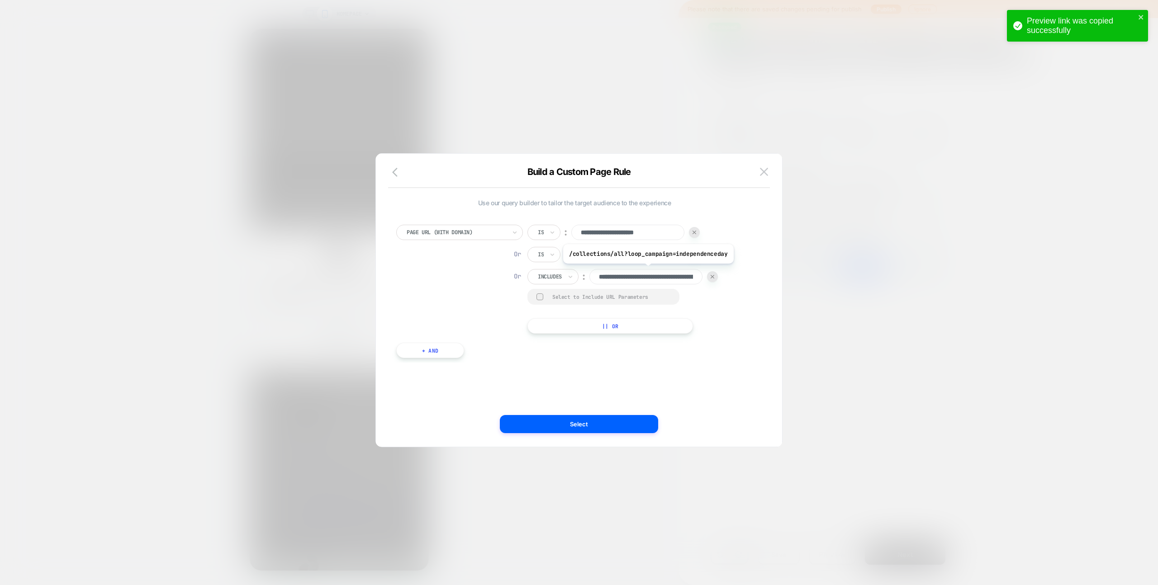
scroll to position [0, 81]
click at [562, 202] on span "Use our query builder to tailor the target audience to the experience" at bounding box center [574, 203] width 356 height 8
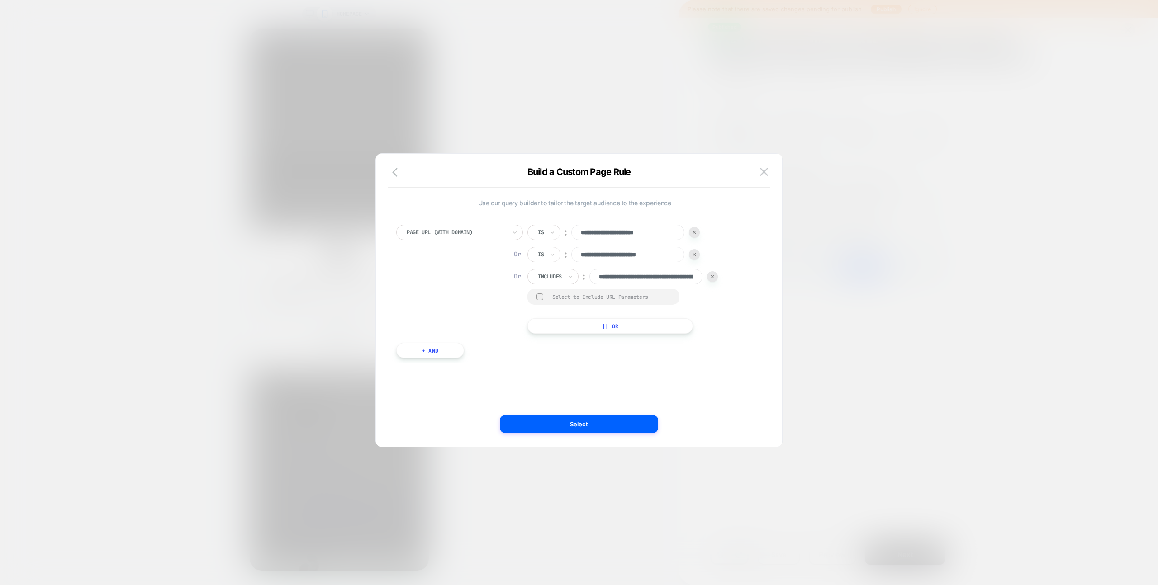
click at [767, 168] on img at bounding box center [764, 172] width 8 height 8
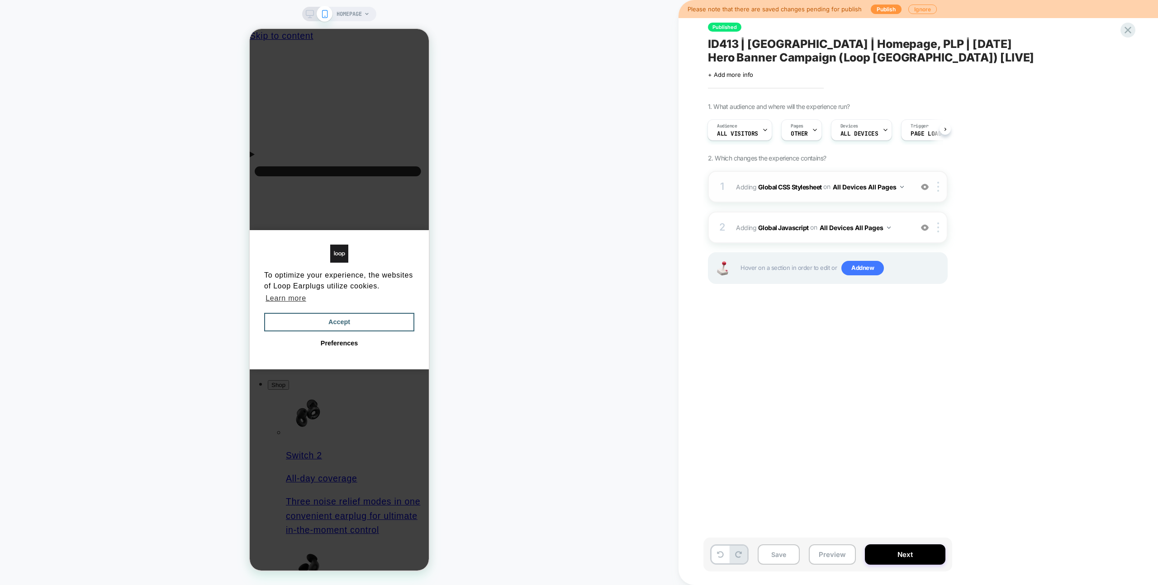
click at [867, 178] on div "1 Adding Global CSS Stylesheet on All Devices All Pages Add Before Add After Ta…" at bounding box center [828, 187] width 240 height 32
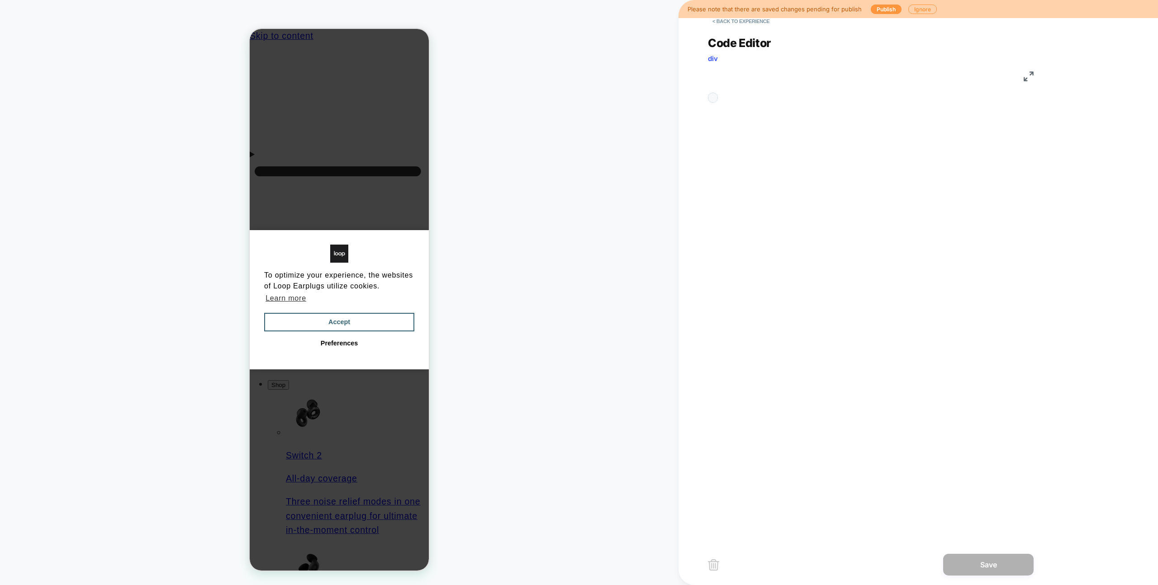
scroll to position [122, 0]
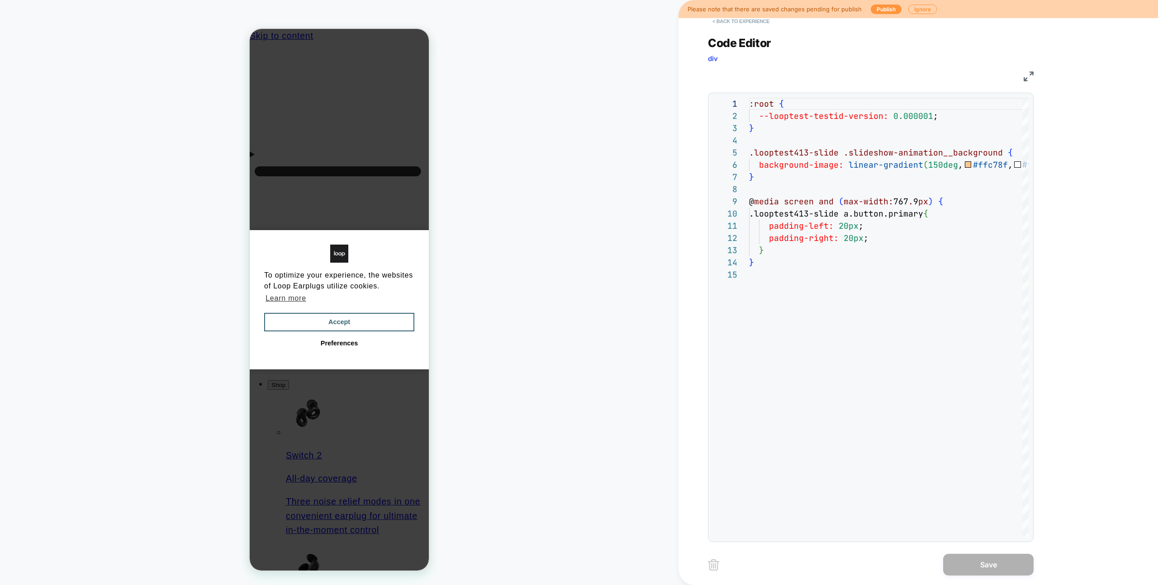
click at [756, 25] on button "< Back to experience" at bounding box center [741, 21] width 66 height 14
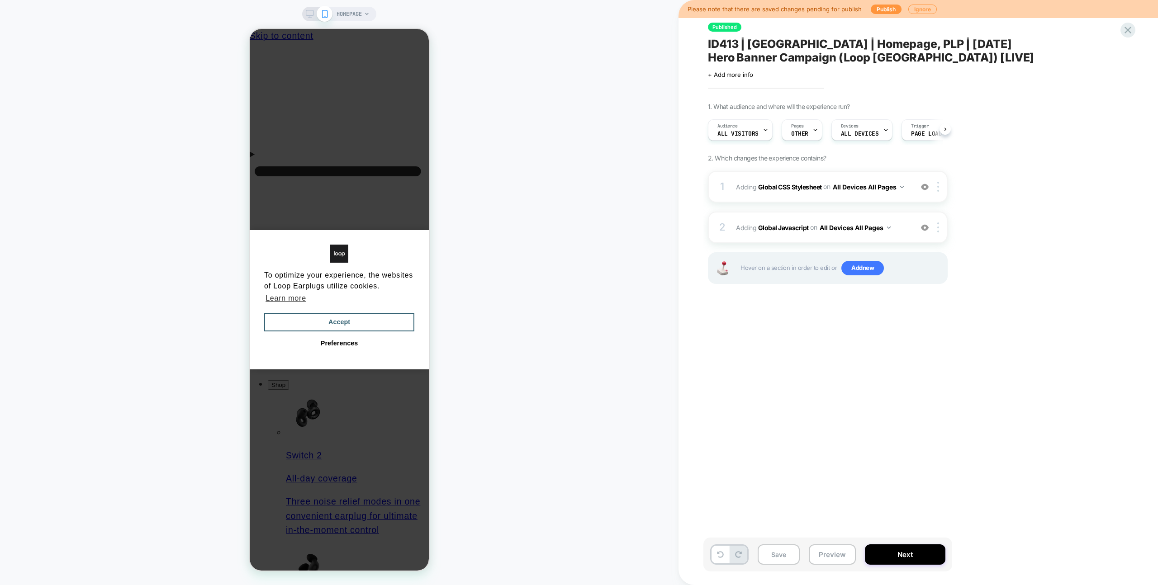
scroll to position [0, 0]
click at [872, 210] on div "1 Adding Global CSS Stylesheet on All Devices All Pages Add Before Add After Ta…" at bounding box center [828, 239] width 240 height 136
click at [872, 214] on div "2 Adding Global Javascript on All Devices All Pages Add Before Add After Target…" at bounding box center [828, 228] width 240 height 32
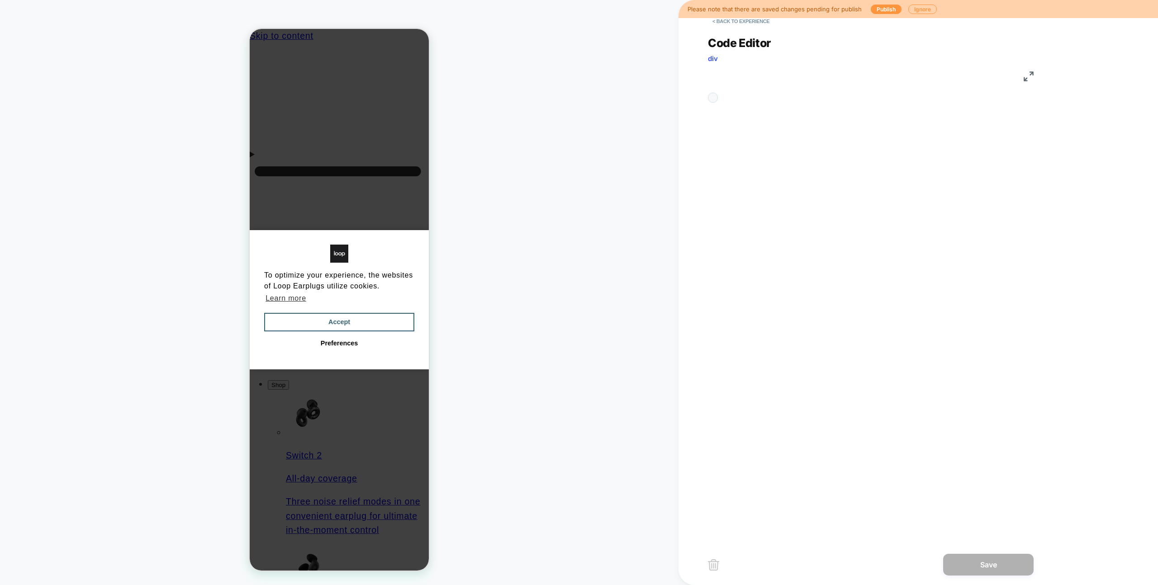
scroll to position [122, 0]
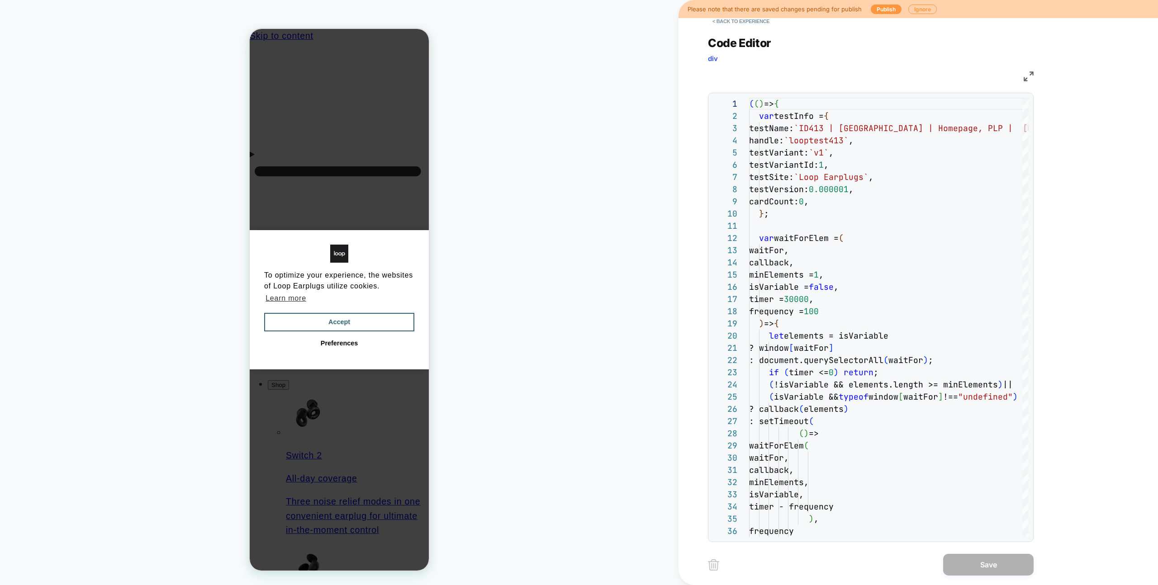
click at [1032, 75] on img at bounding box center [1029, 76] width 10 height 10
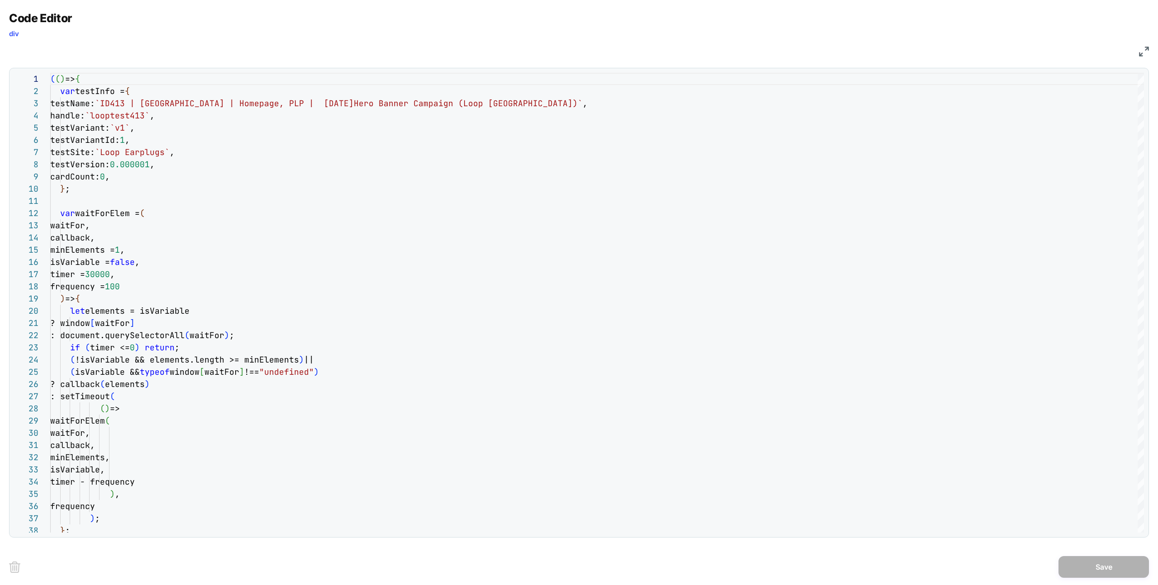
drag, startPoint x: 1140, startPoint y: 55, endPoint x: 1087, endPoint y: 49, distance: 53.3
click at [1140, 55] on img at bounding box center [1144, 52] width 10 height 10
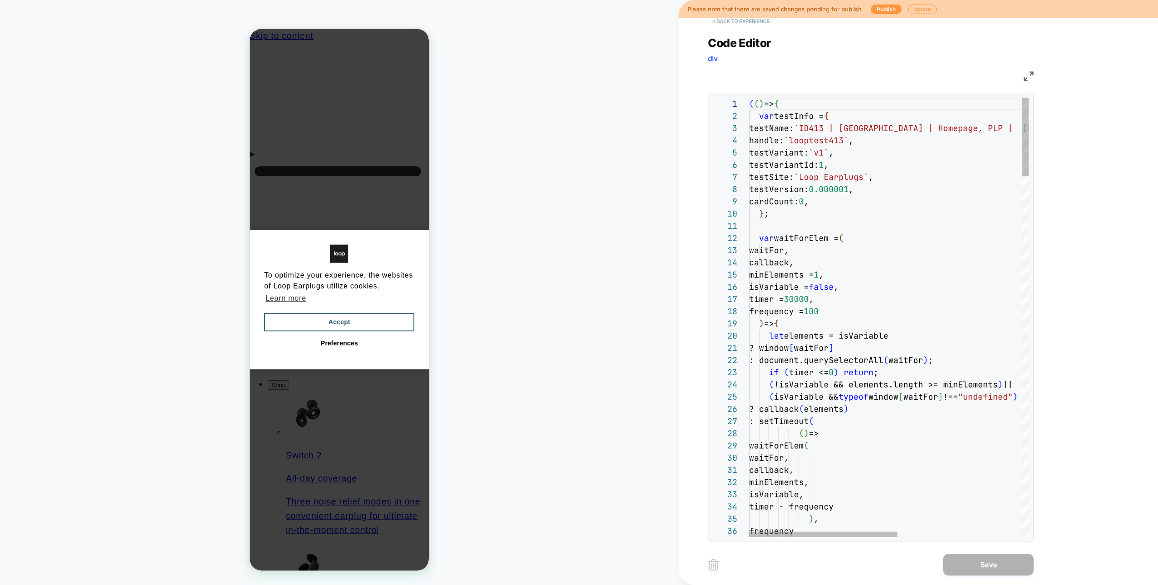
click at [759, 26] on button "< Back to experience" at bounding box center [741, 21] width 66 height 14
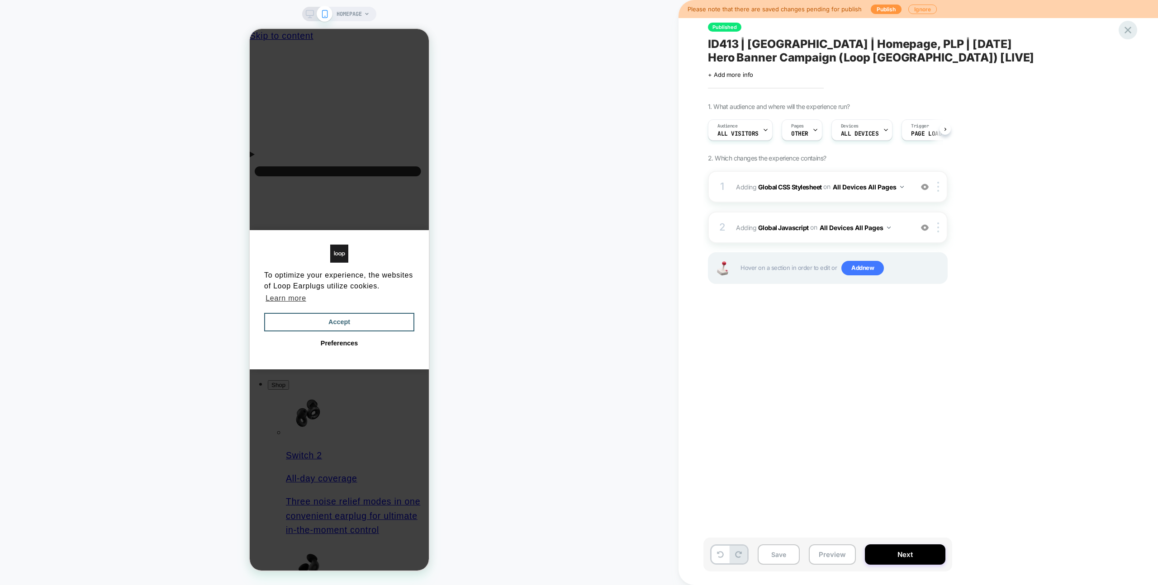
scroll to position [0, 0]
click at [1128, 28] on icon at bounding box center [1128, 30] width 12 height 12
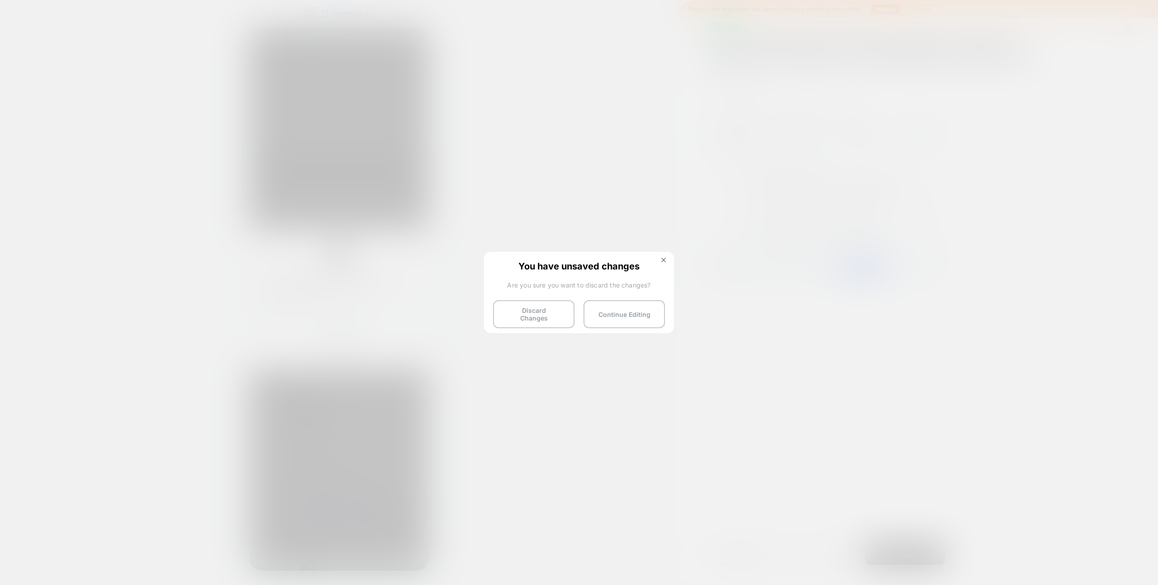
click at [521, 328] on div "You have unsaved changes Are you sure you want to discard the changes? Discard …" at bounding box center [579, 292] width 190 height 80
click at [525, 323] on div "You have unsaved changes Are you sure you want to discard the changes? Discard …" at bounding box center [579, 292] width 190 height 80
click at [537, 313] on button "Discard Changes" at bounding box center [533, 314] width 81 height 28
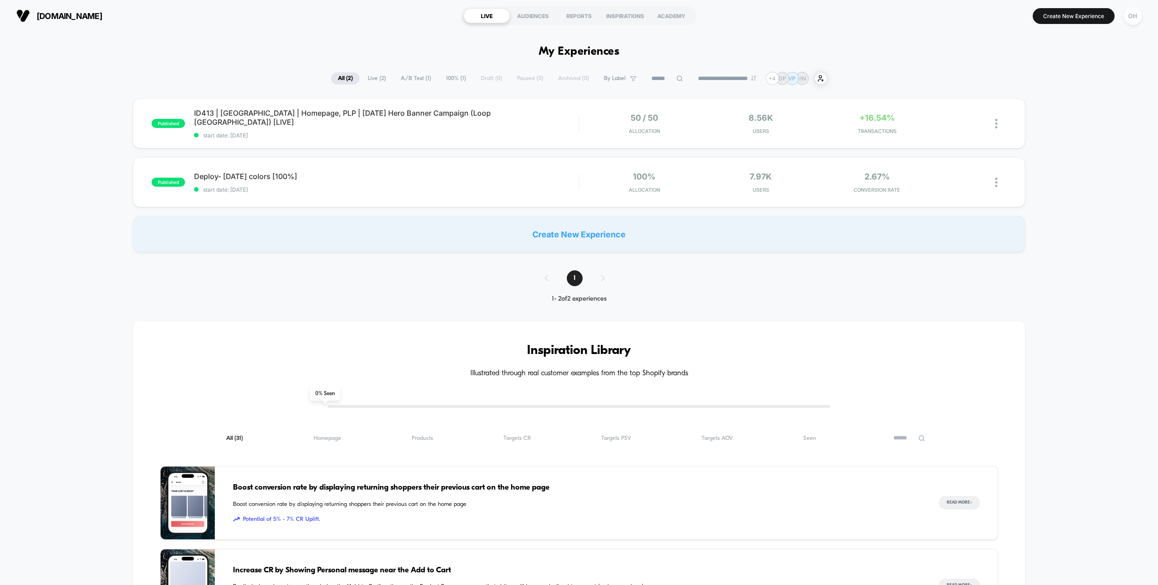
click at [344, 30] on div "[DOMAIN_NAME] LIVE AUDIENCES REPORTS INSPIRATIONS ACADEMY Create New Experience…" at bounding box center [579, 16] width 1158 height 32
click at [456, 142] on div "published ID413 | [GEOGRAPHIC_DATA] | Homepage, PLP | [DATE] Hero Banner Campai…" at bounding box center [579, 124] width 892 height 50
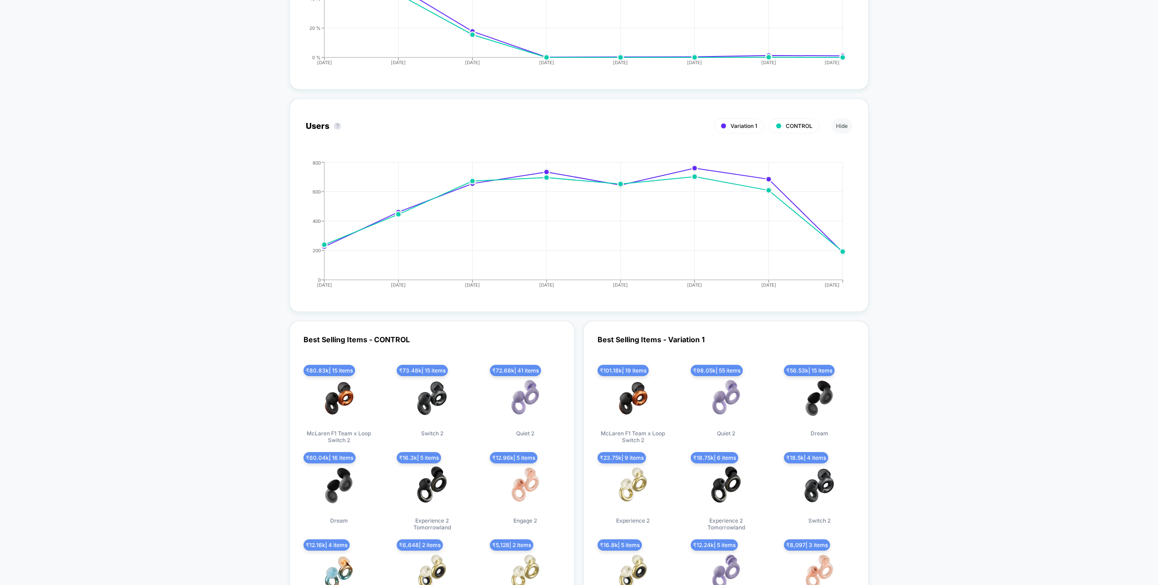
scroll to position [3457, 0]
